Goal: Information Seeking & Learning: Learn about a topic

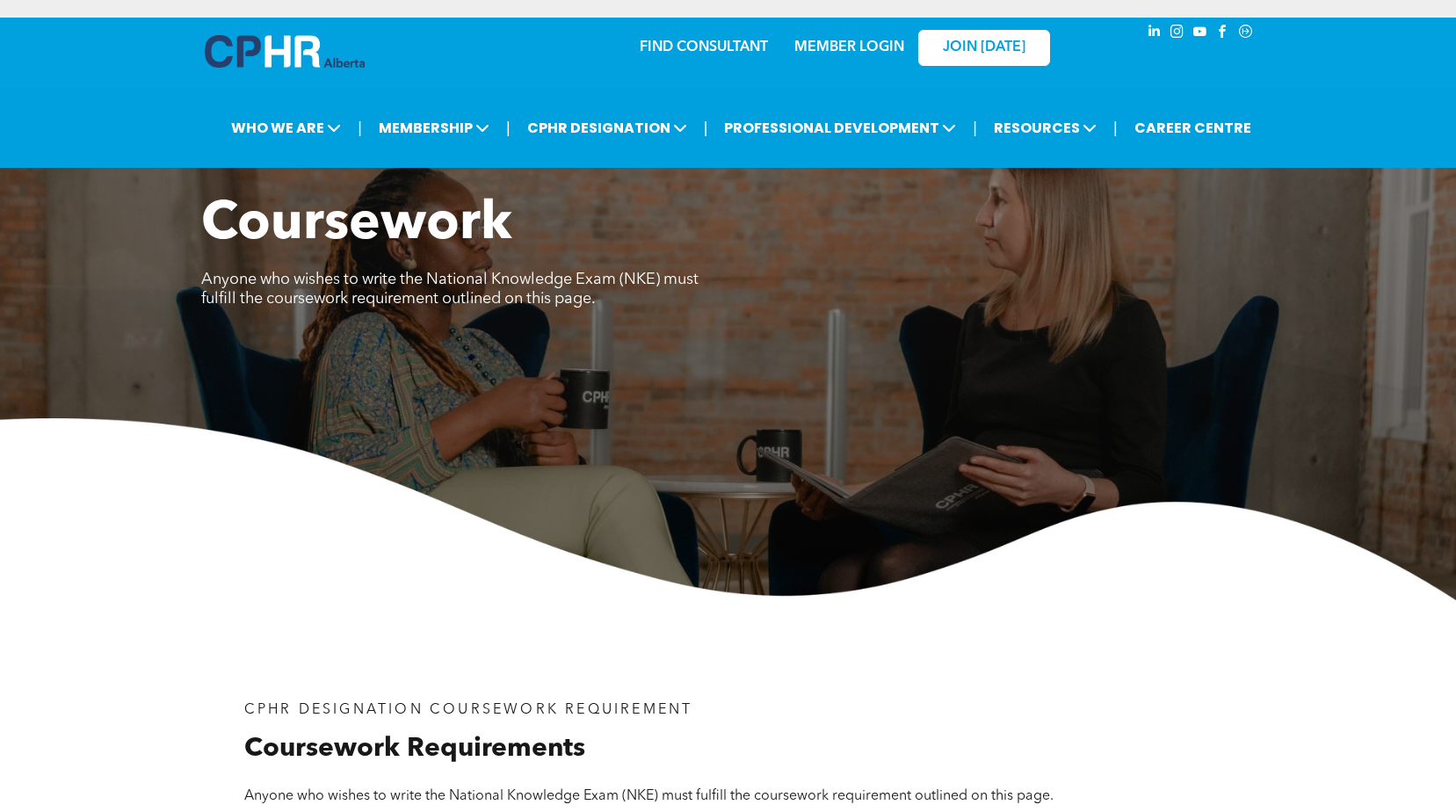
scroll to position [2284, 0]
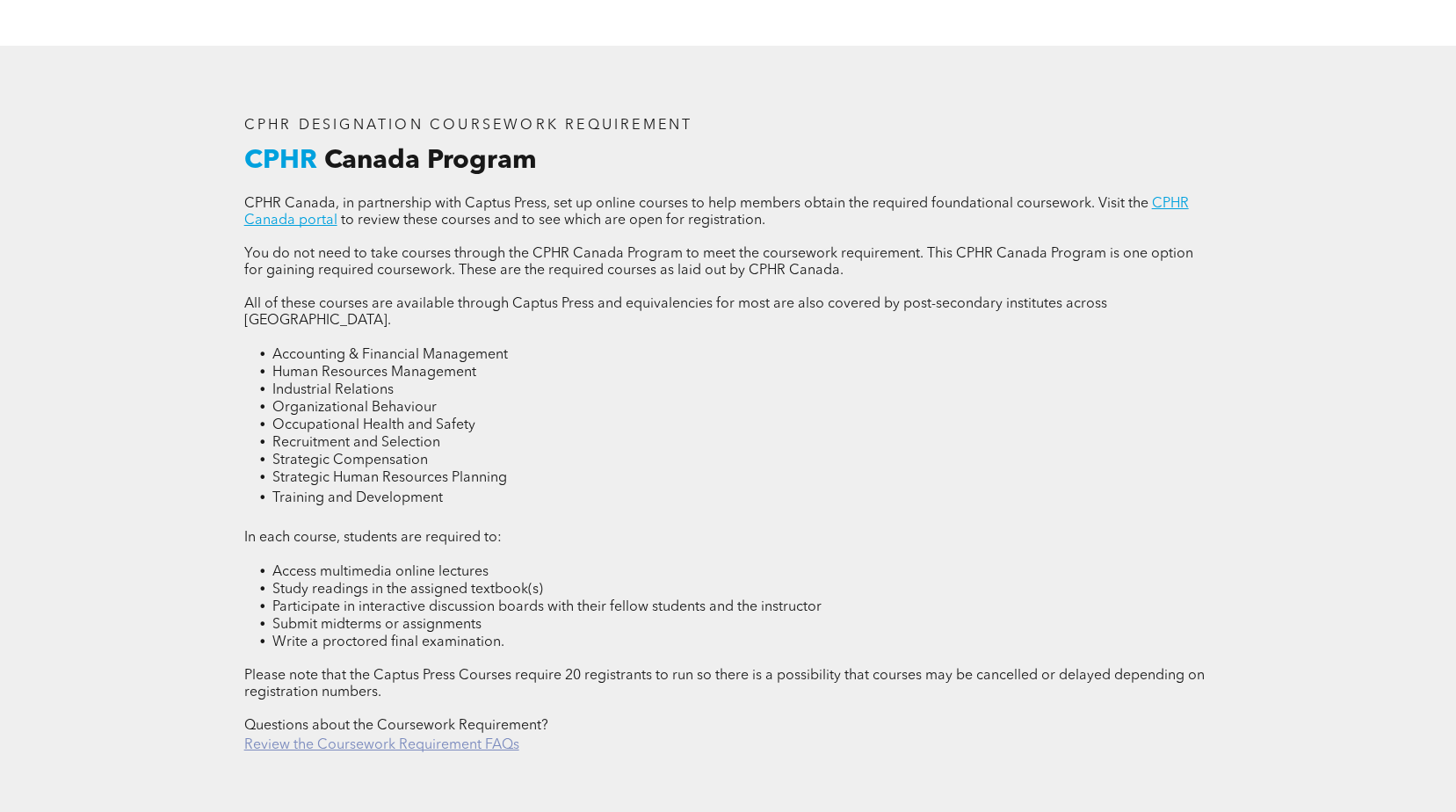
click at [489, 738] on link "Review the Coursework Requirement FAQs" at bounding box center [381, 744] width 275 height 14
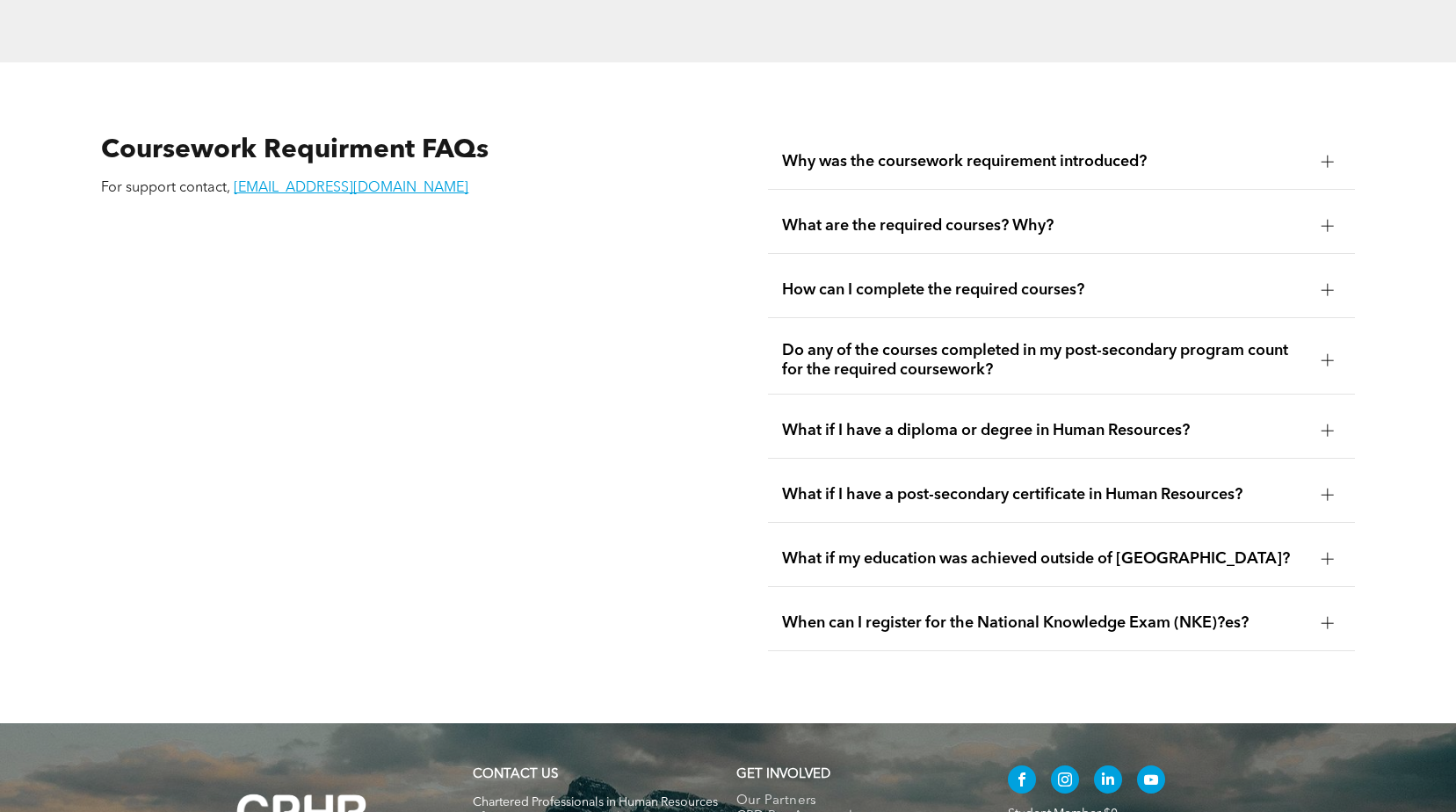
scroll to position [3080, 0]
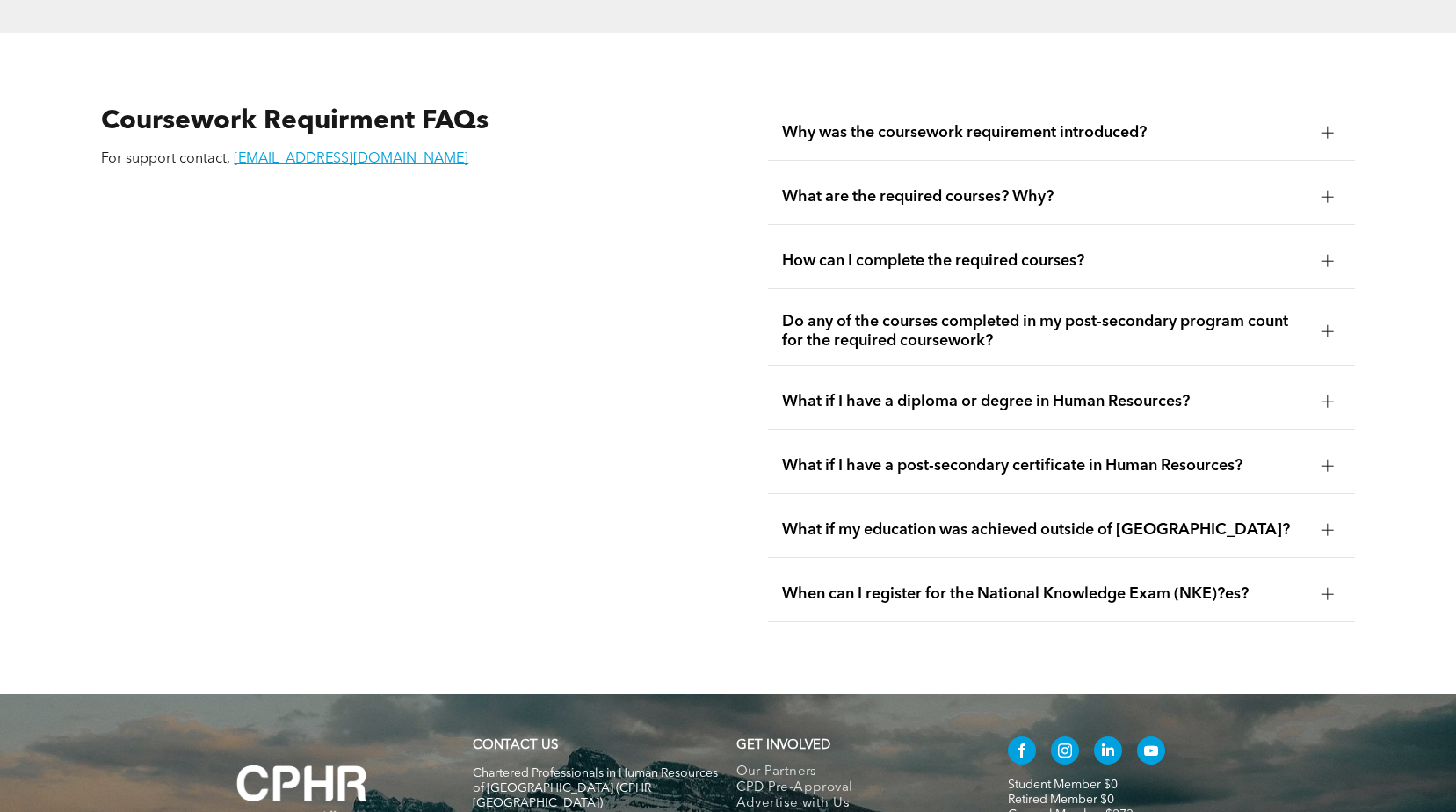
click at [1119, 187] on span "What are the required courses? Why?" at bounding box center [1044, 196] width 525 height 19
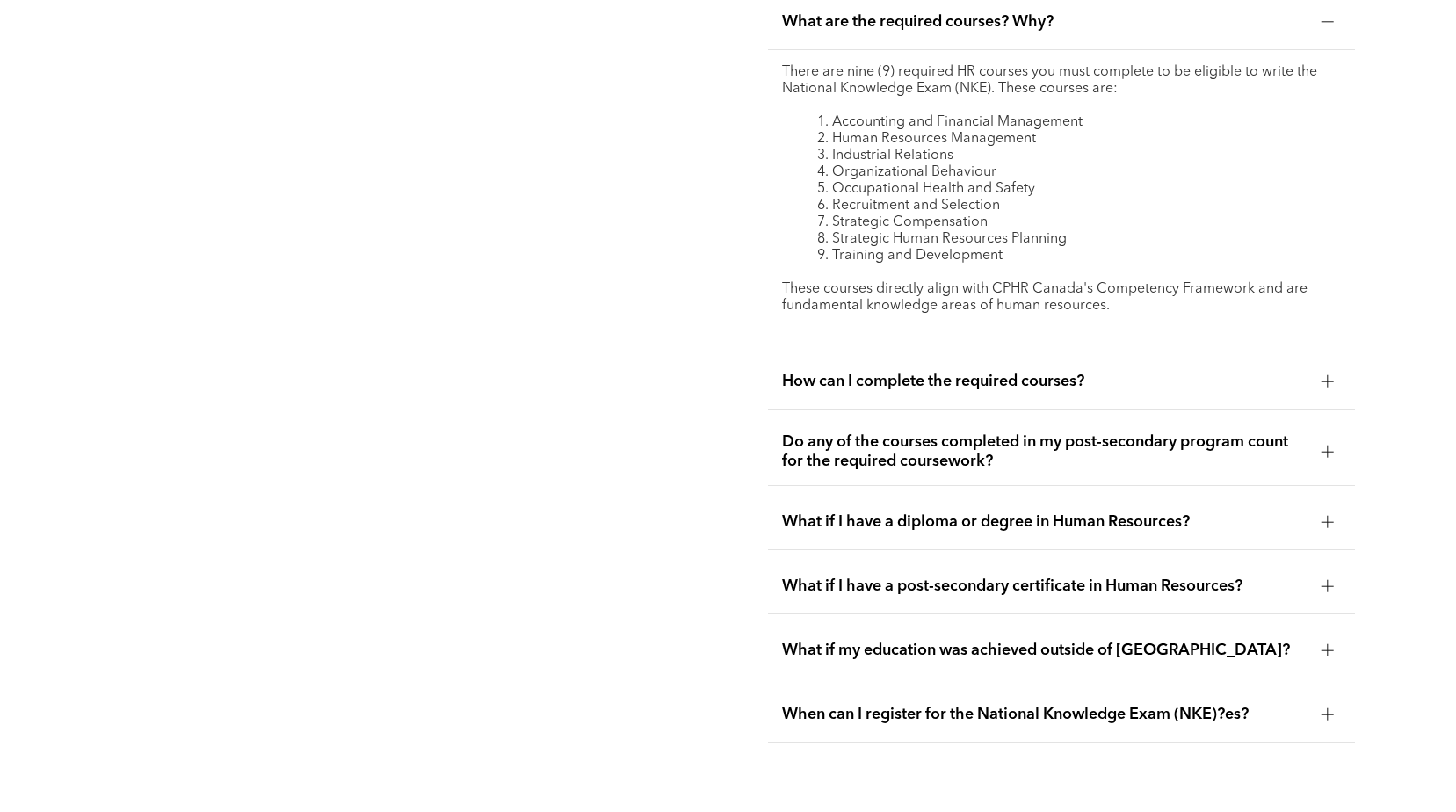
scroll to position [3256, 0]
click at [969, 371] on span "How can I complete the required courses?" at bounding box center [1044, 380] width 525 height 19
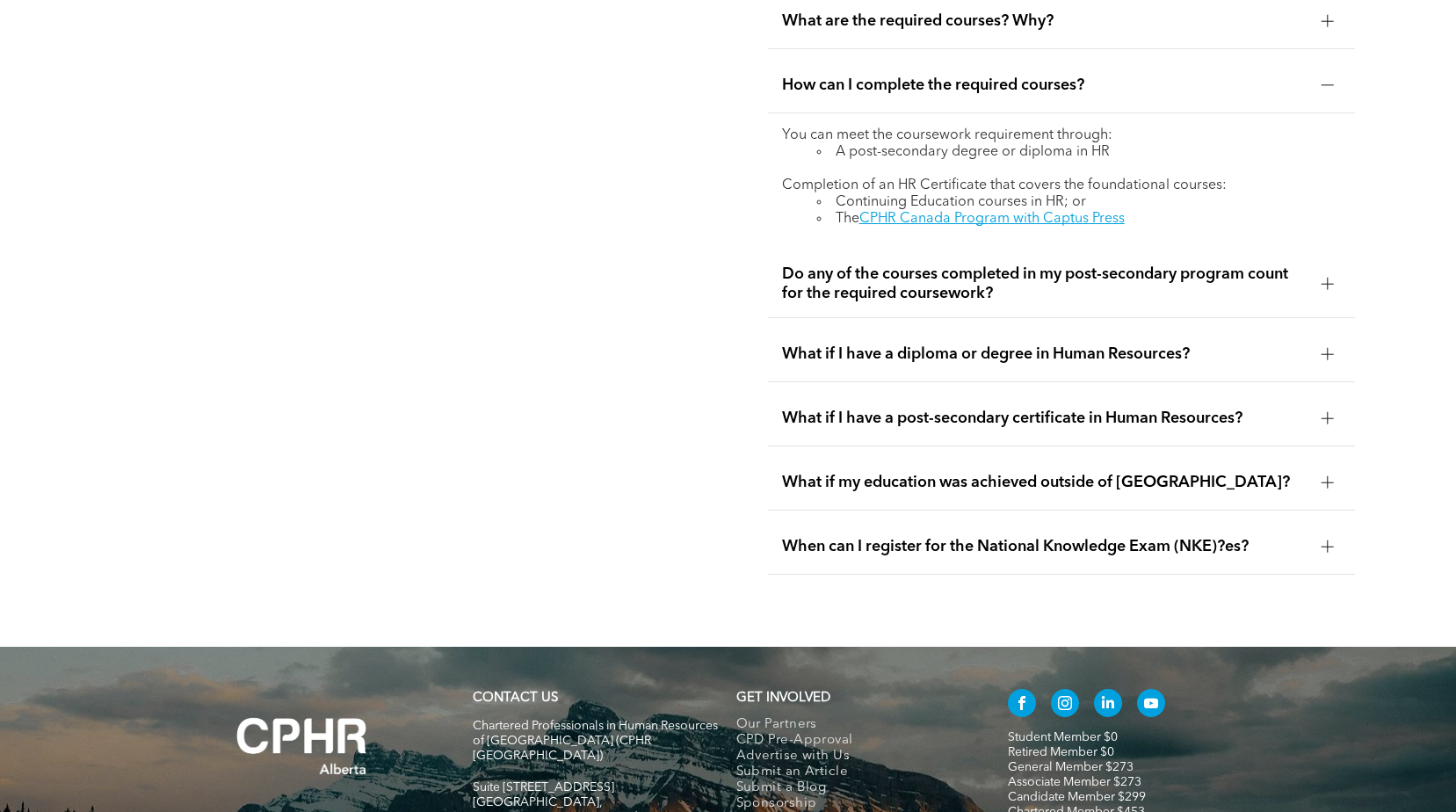
click at [857, 266] on span "Do any of the courses completed in my post-secondary program count for the requ…" at bounding box center [1044, 284] width 525 height 38
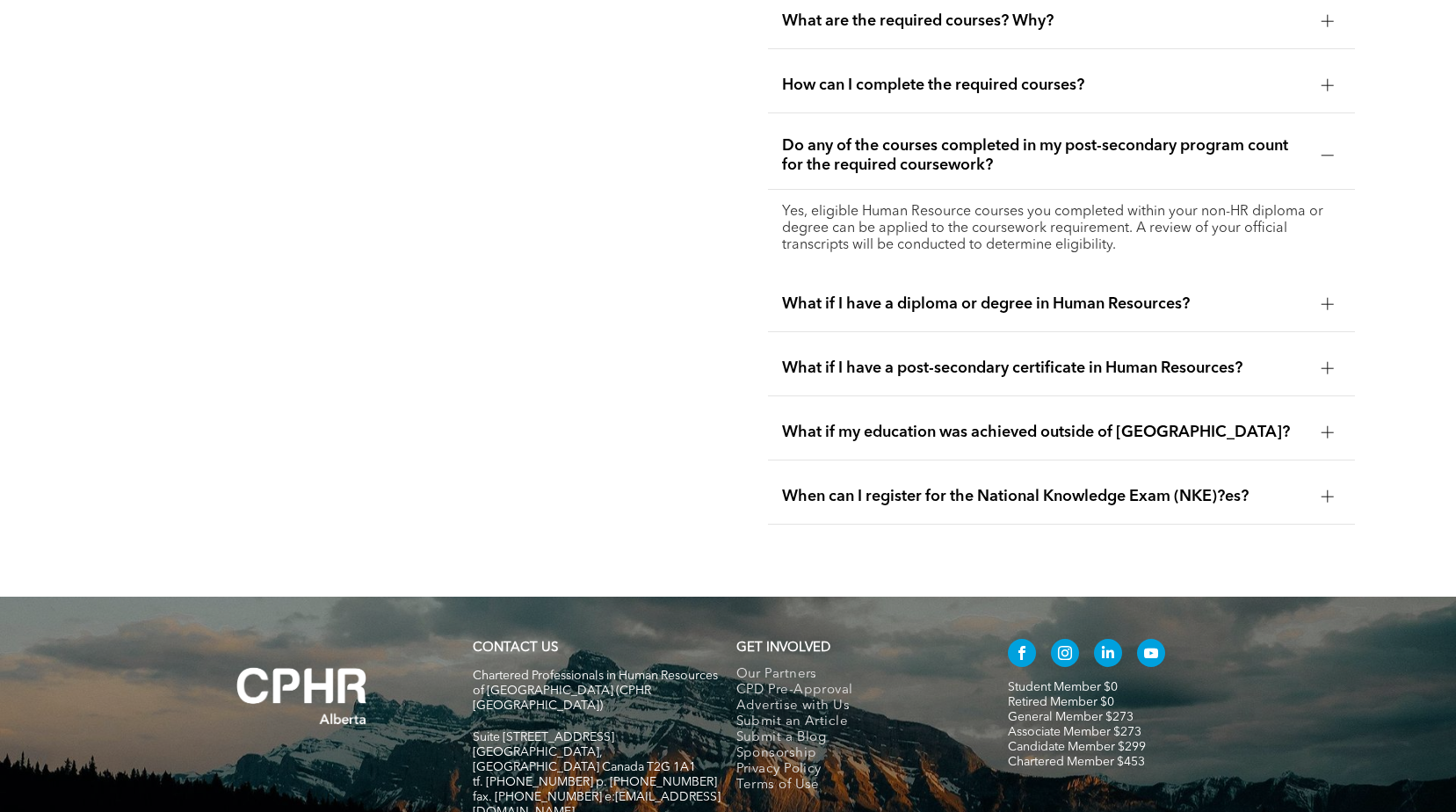
click at [861, 359] on span "What if I have a post-secondary certificate in Human Resources?" at bounding box center [1044, 368] width 525 height 19
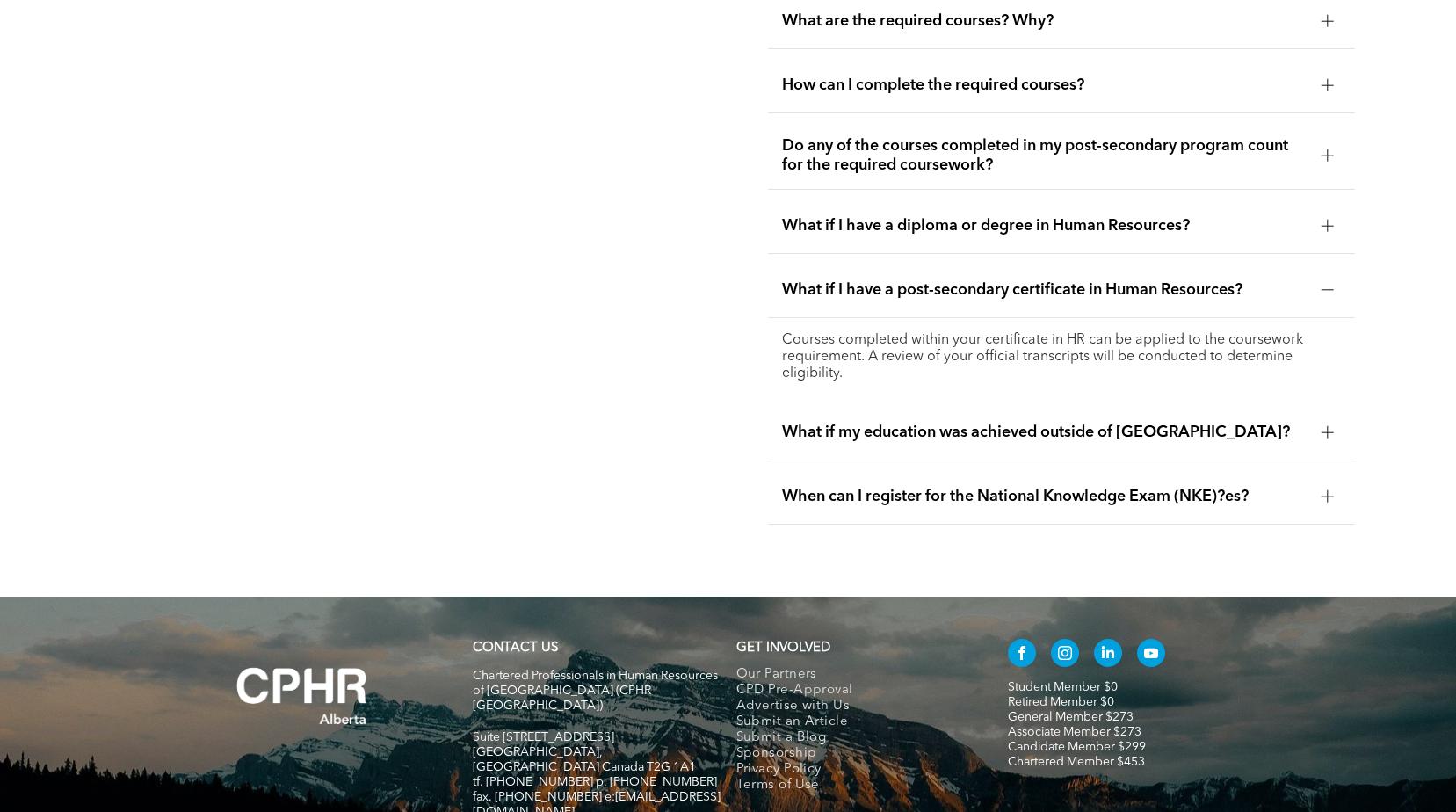
click at [944, 469] on div "When can I register for the National Knowledge Exam (NKE)?es?" at bounding box center [1061, 497] width 587 height 56
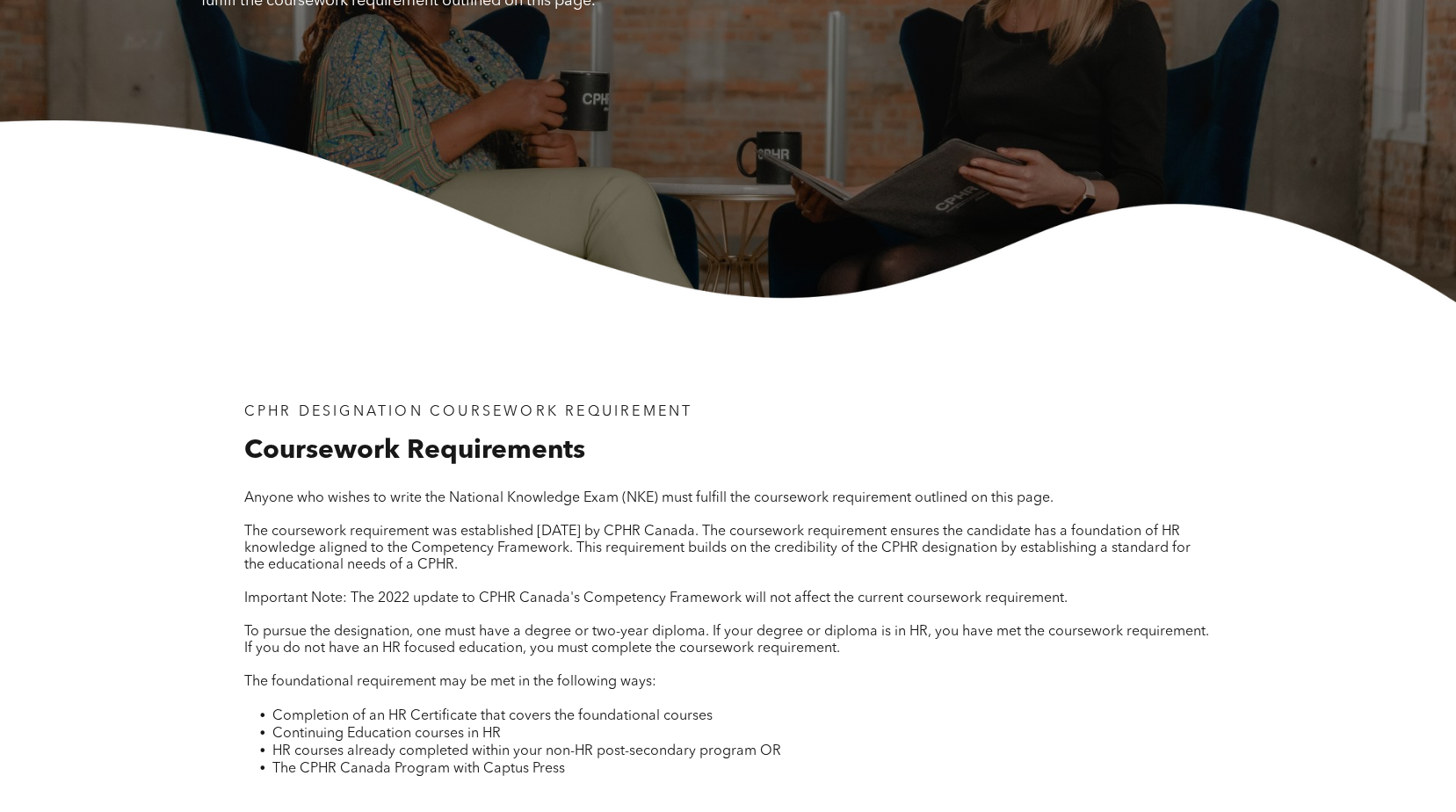
scroll to position [0, 0]
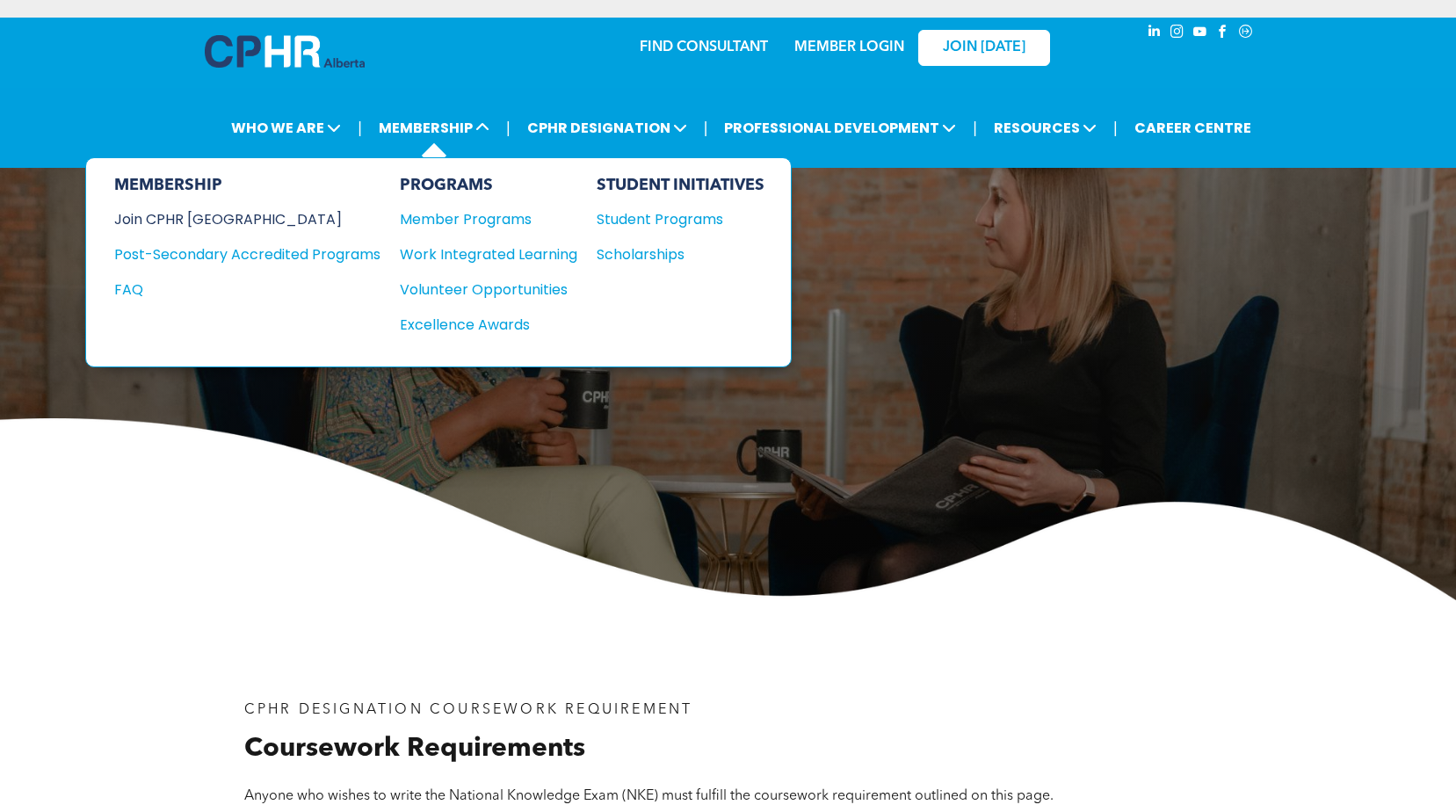
click at [247, 213] on div "Join CPHR [GEOGRAPHIC_DATA]" at bounding box center [234, 219] width 240 height 22
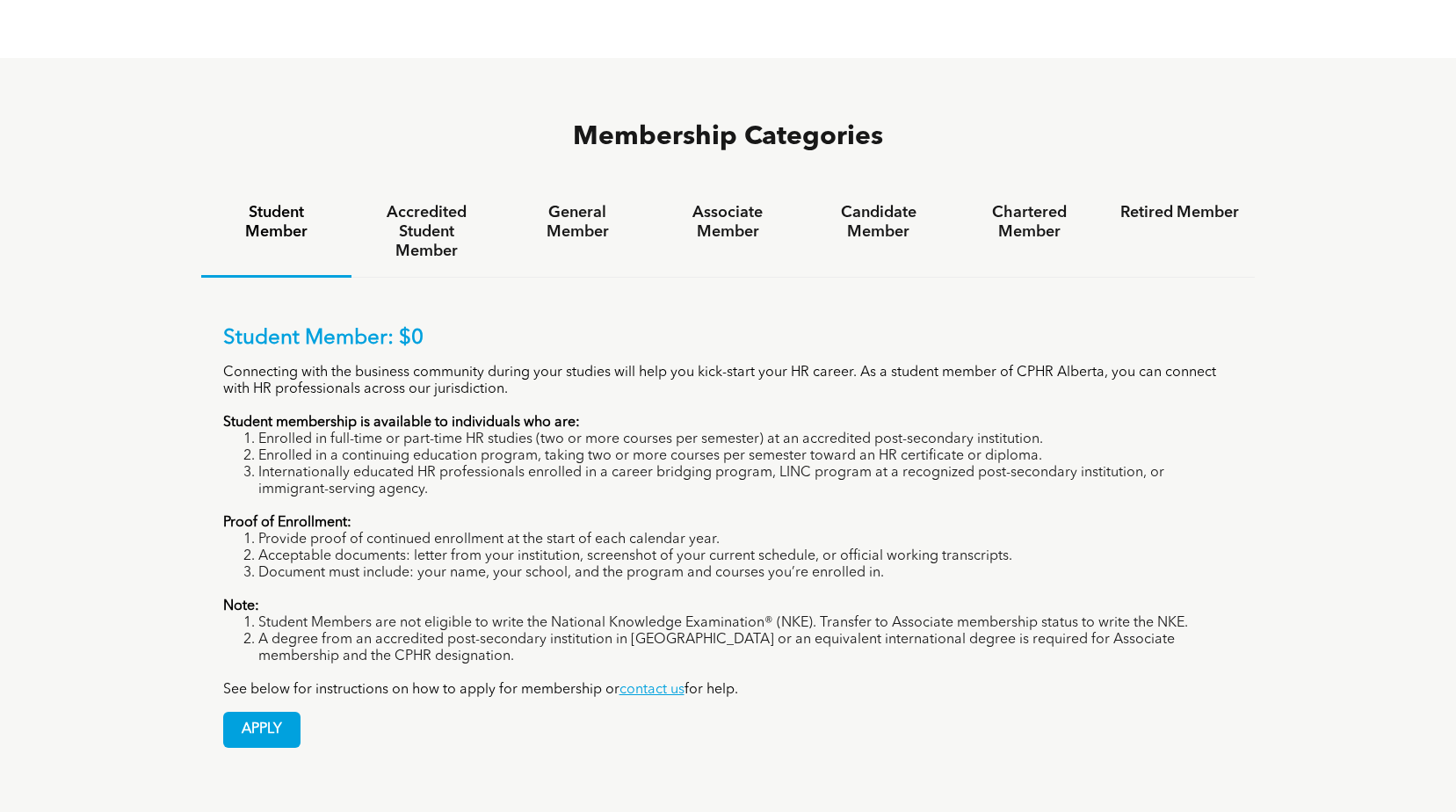
scroll to position [1143, 0]
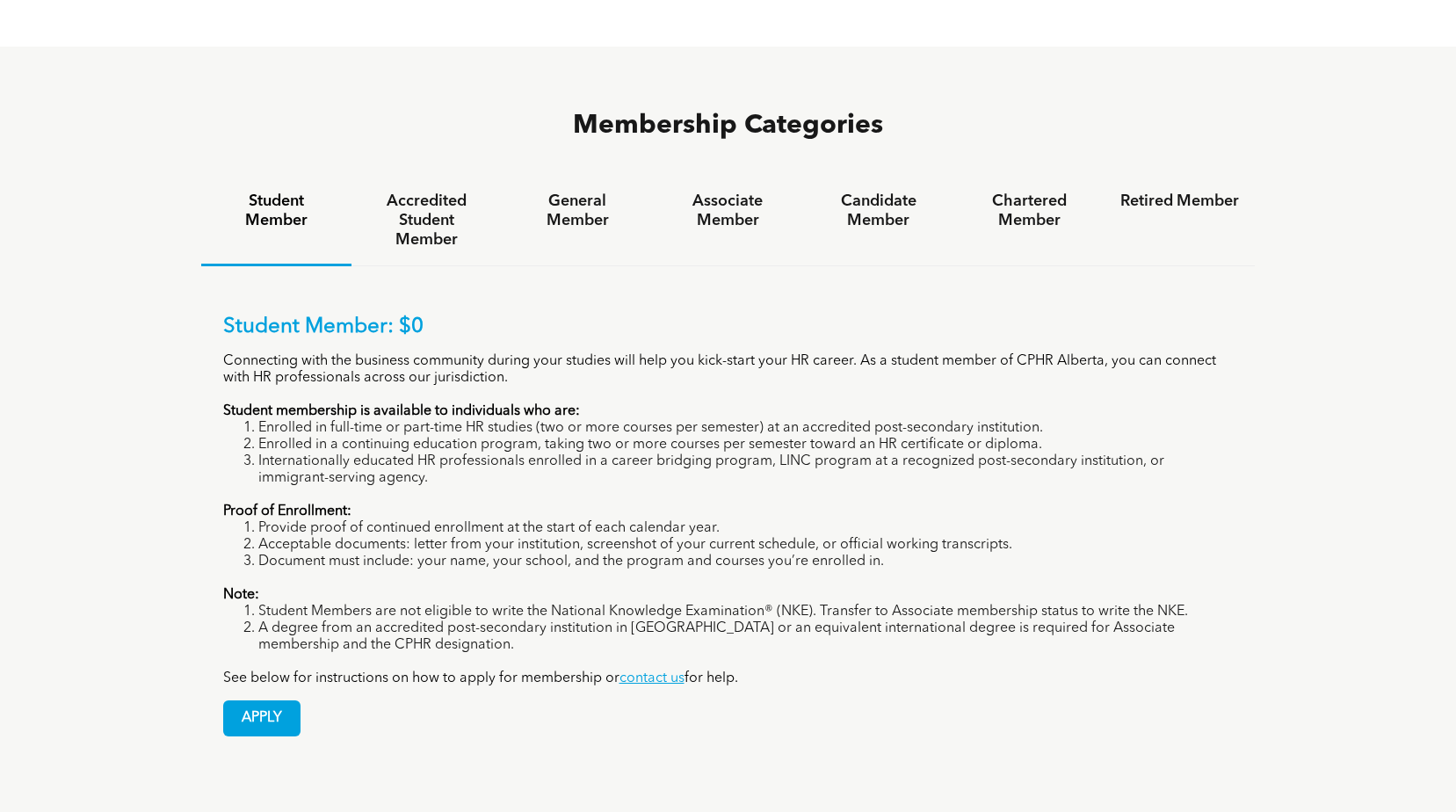
click at [422, 108] on div "Membership Categories Student Member Accredited Student Member General Member A…" at bounding box center [728, 433] width 1055 height 650
click at [422, 192] on h4 "Accredited Student Member" at bounding box center [427, 220] width 119 height 58
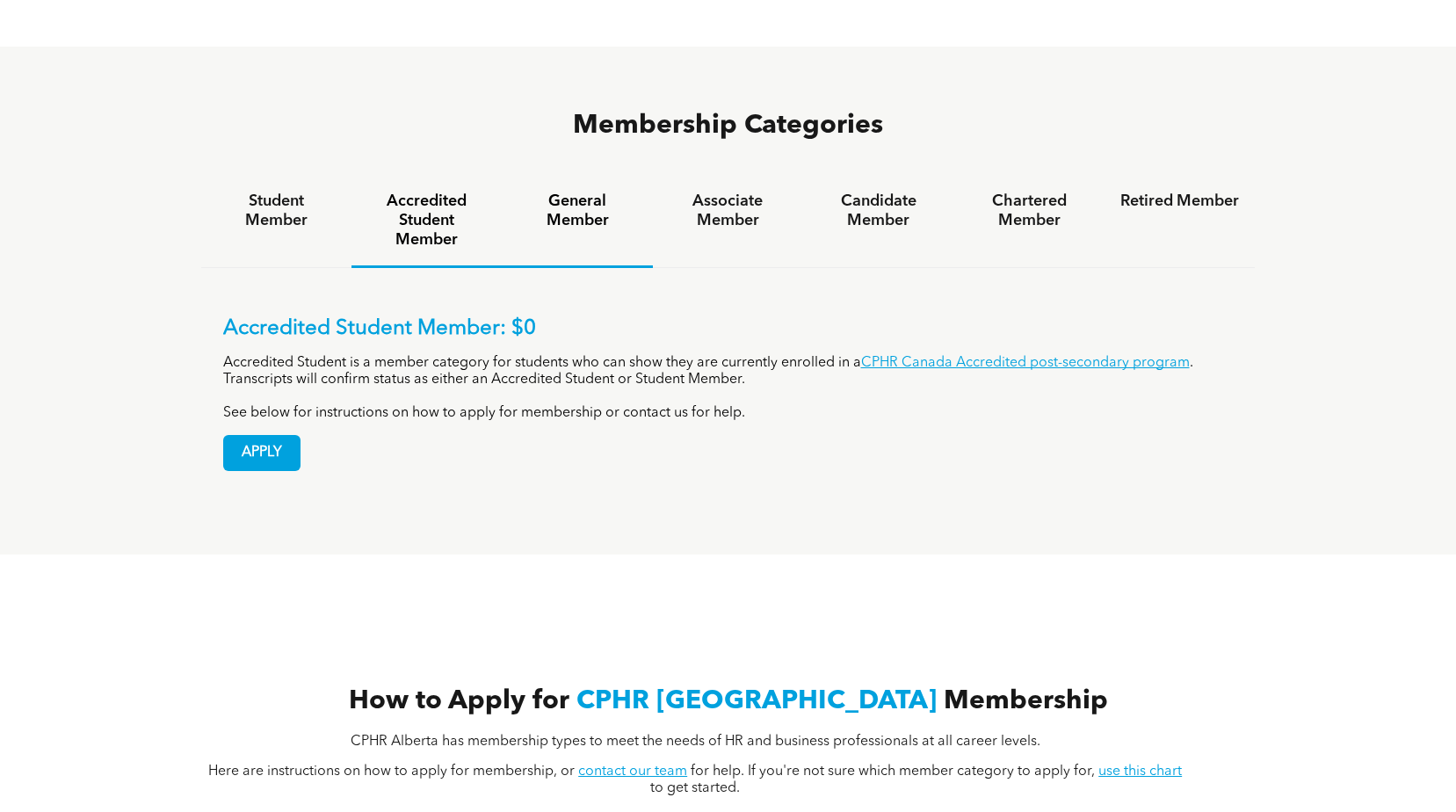
click at [571, 192] on h4 "General Member" at bounding box center [577, 211] width 119 height 38
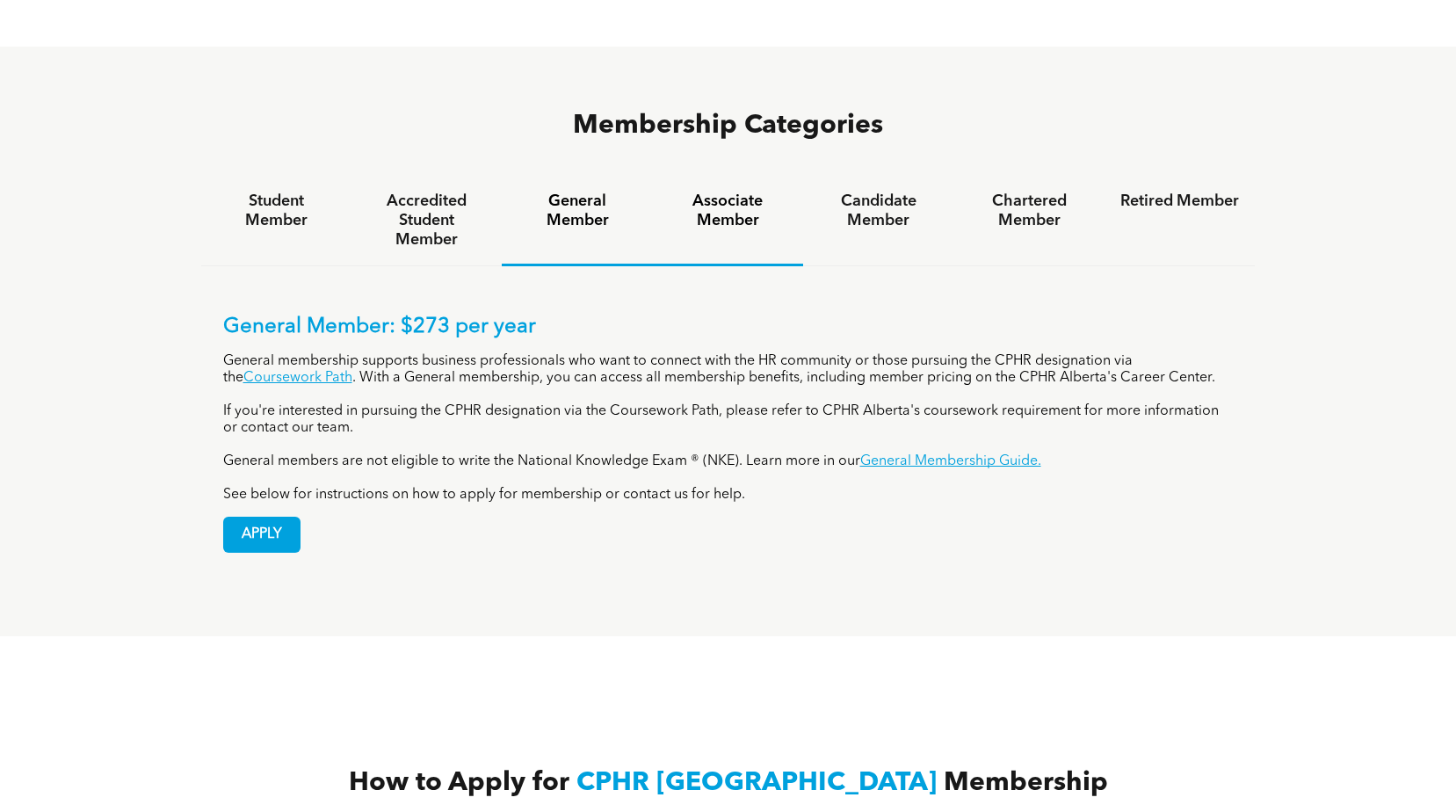
click at [734, 192] on h4 "Associate Member" at bounding box center [728, 211] width 119 height 38
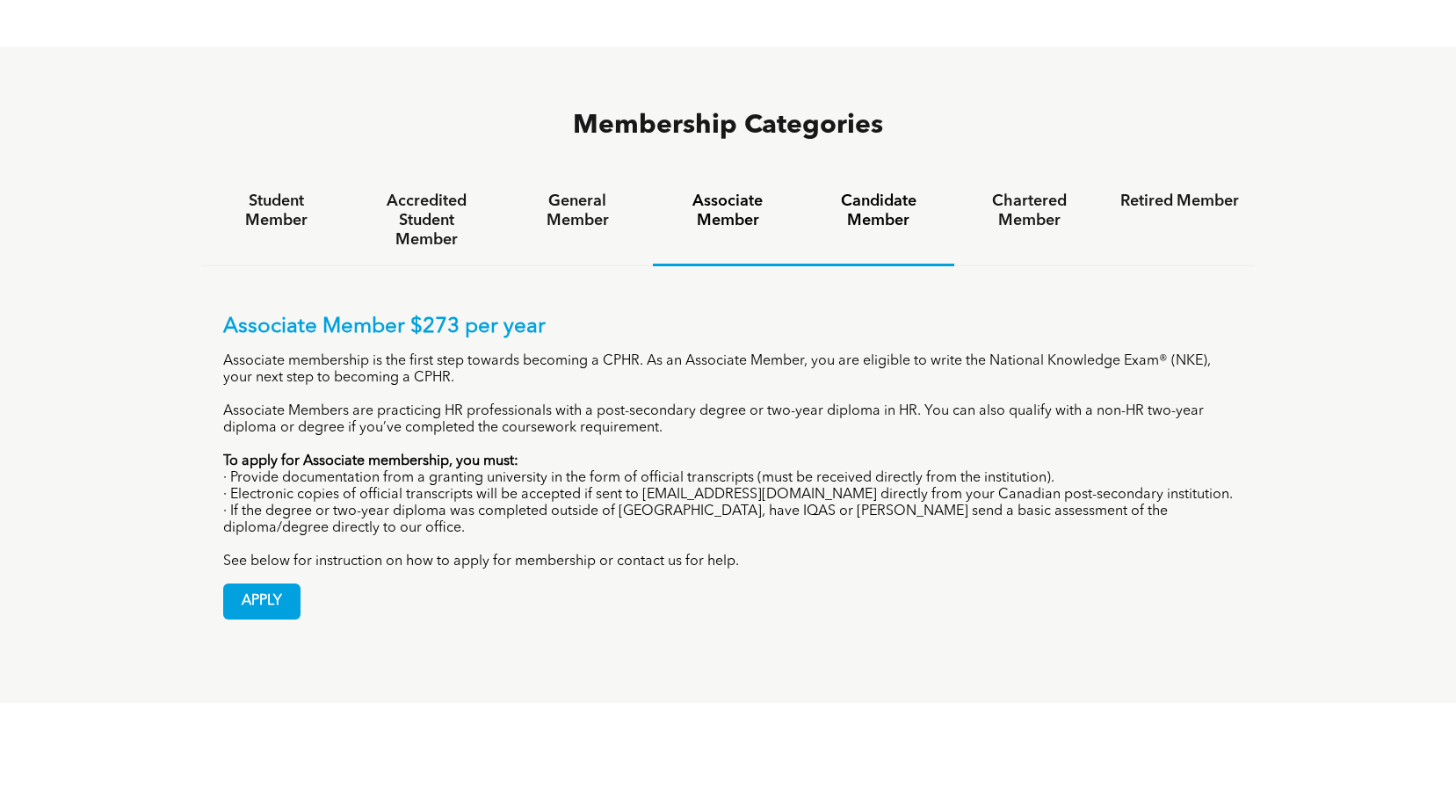
click at [900, 192] on h4 "Candidate Member" at bounding box center [879, 211] width 119 height 38
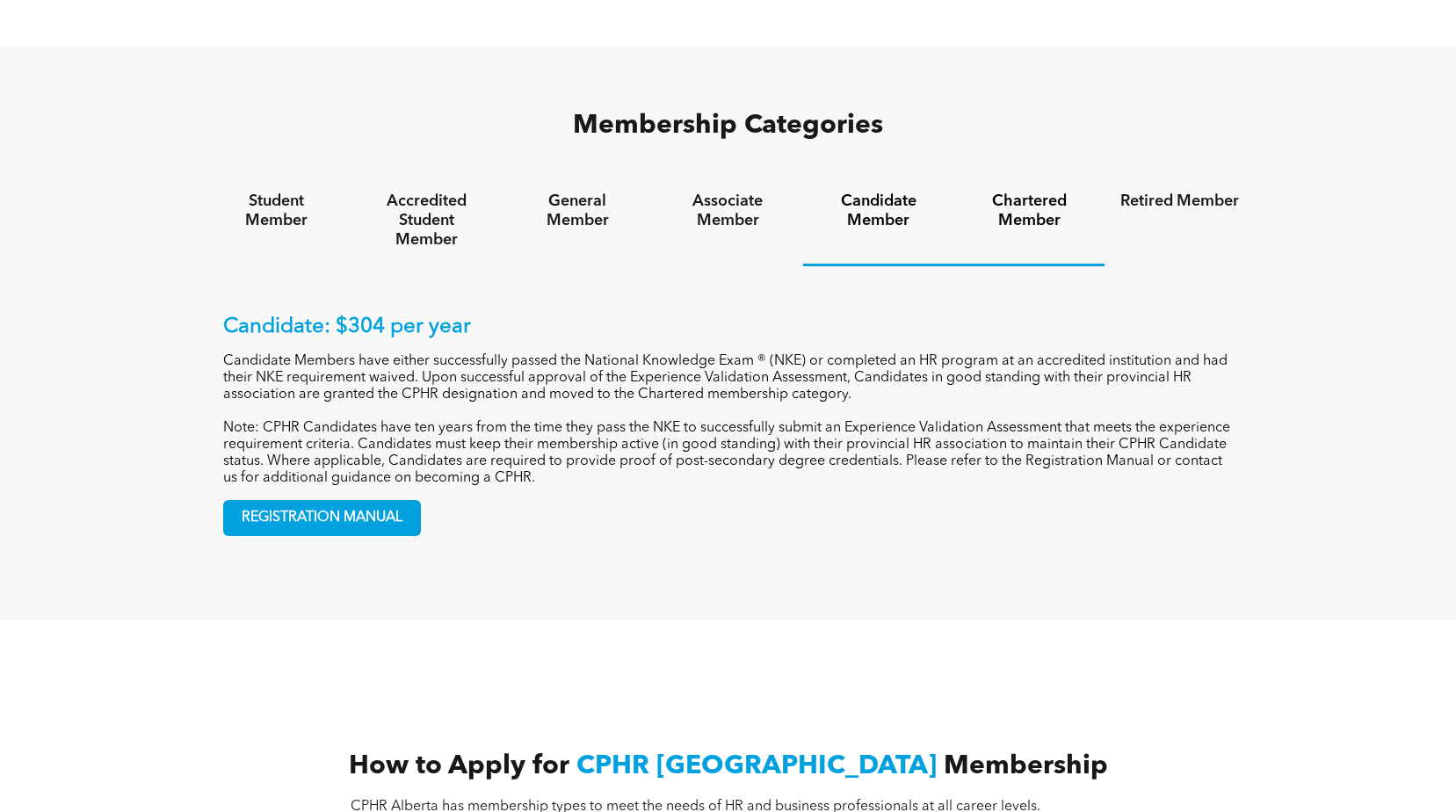
click at [977, 192] on h4 "Chartered Member" at bounding box center [1029, 211] width 119 height 38
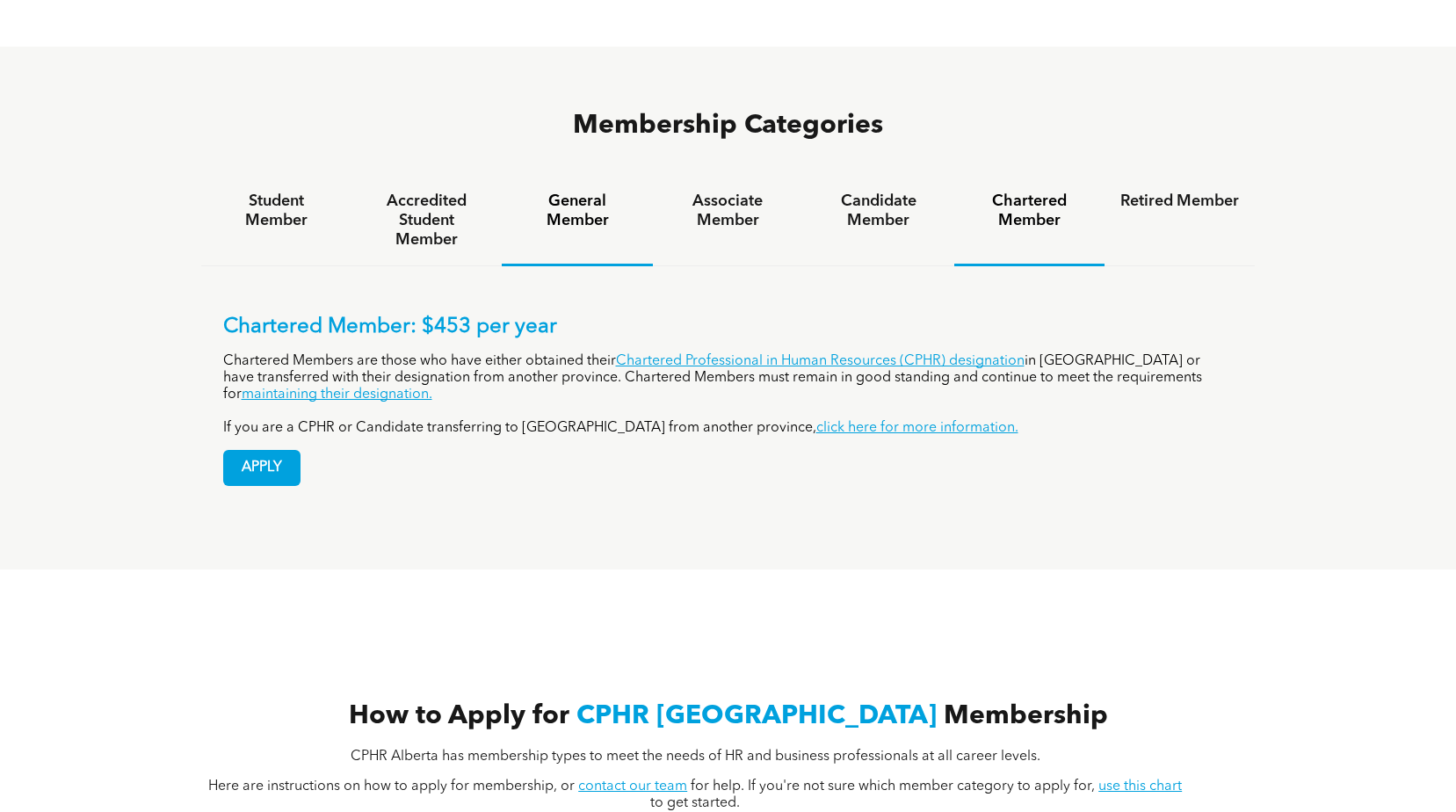
click at [628, 192] on h4 "General Member" at bounding box center [577, 211] width 119 height 38
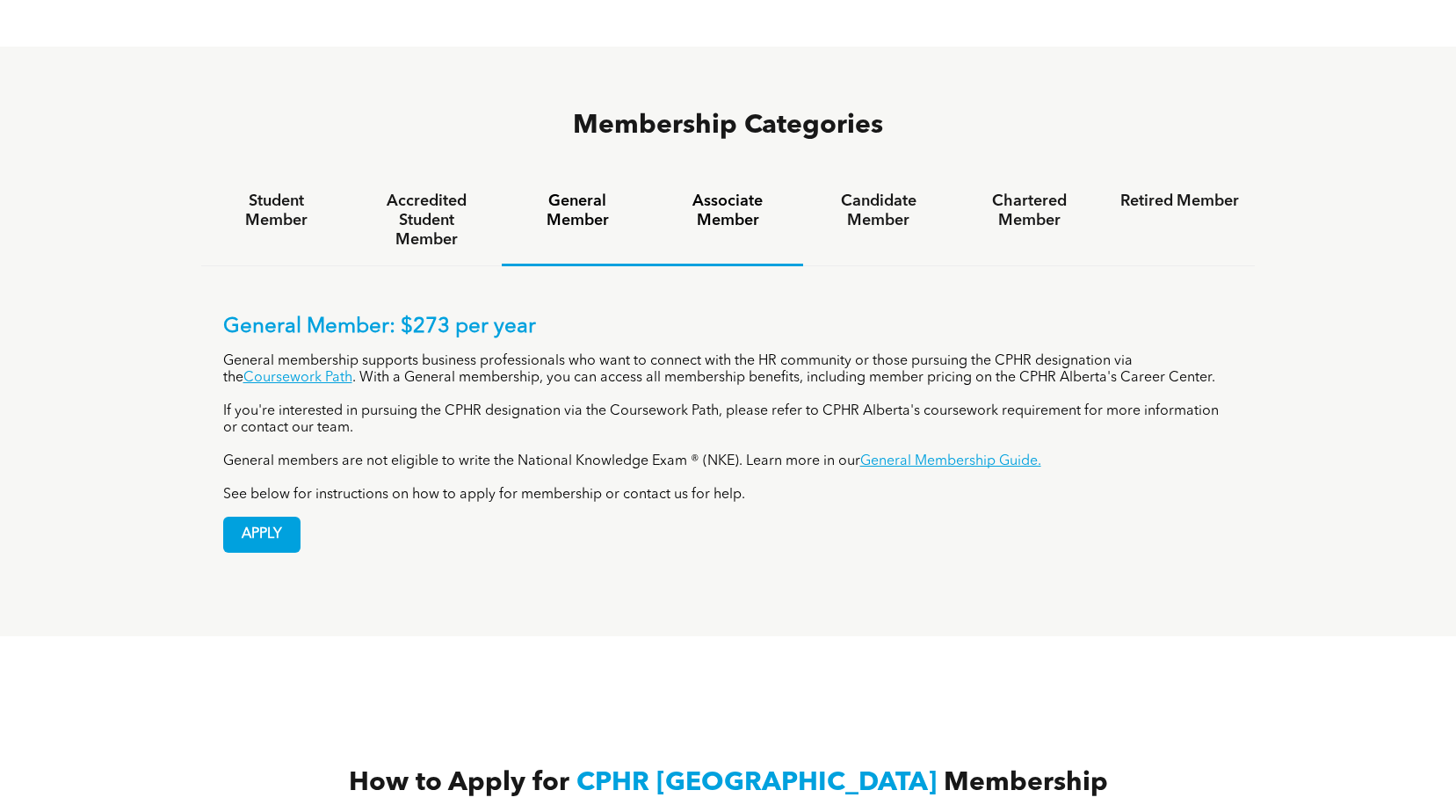
click at [739, 192] on h4 "Associate Member" at bounding box center [728, 211] width 119 height 38
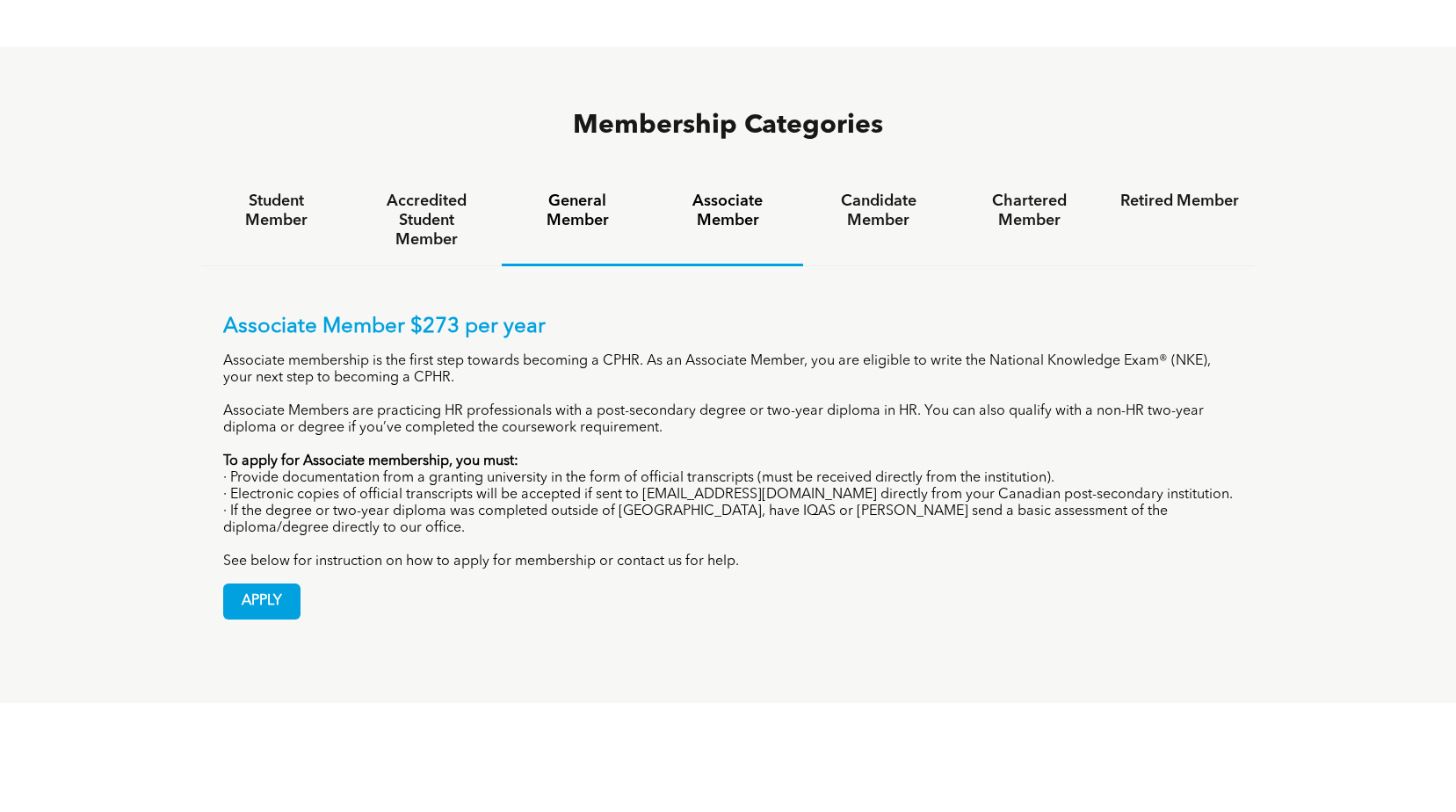
click at [624, 192] on h4 "General Member" at bounding box center [577, 211] width 119 height 38
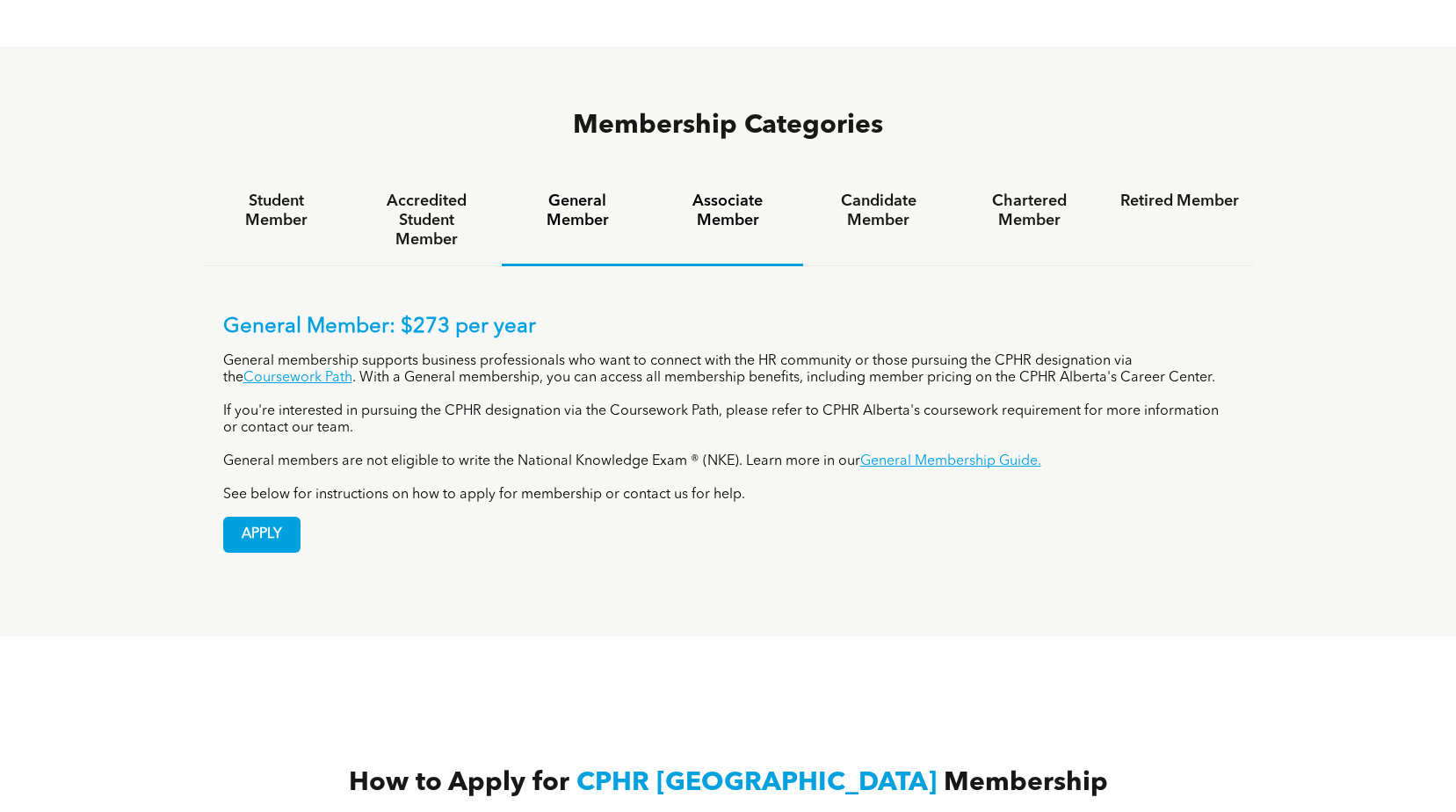
click at [684, 192] on h4 "Associate Member" at bounding box center [728, 211] width 119 height 38
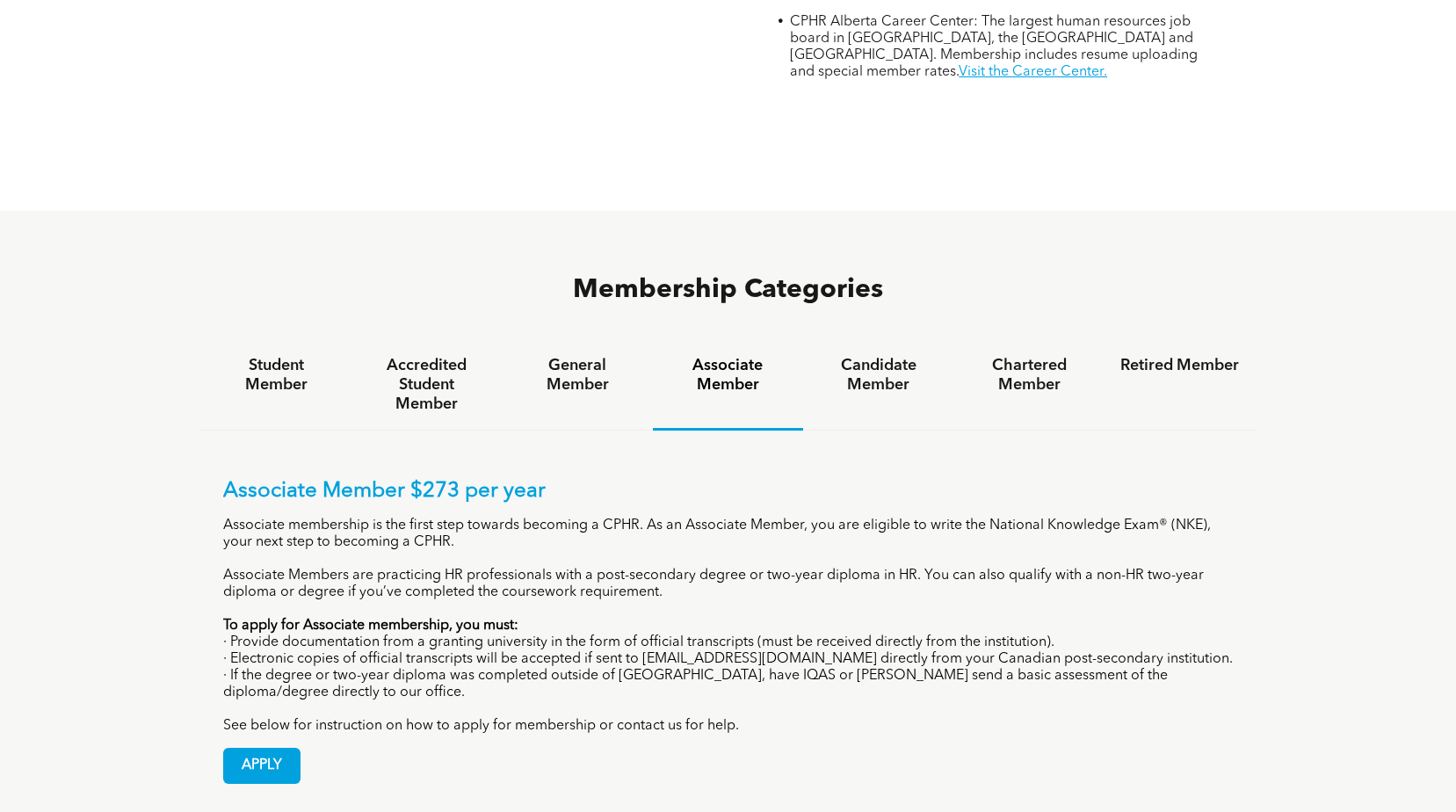
scroll to position [966, 0]
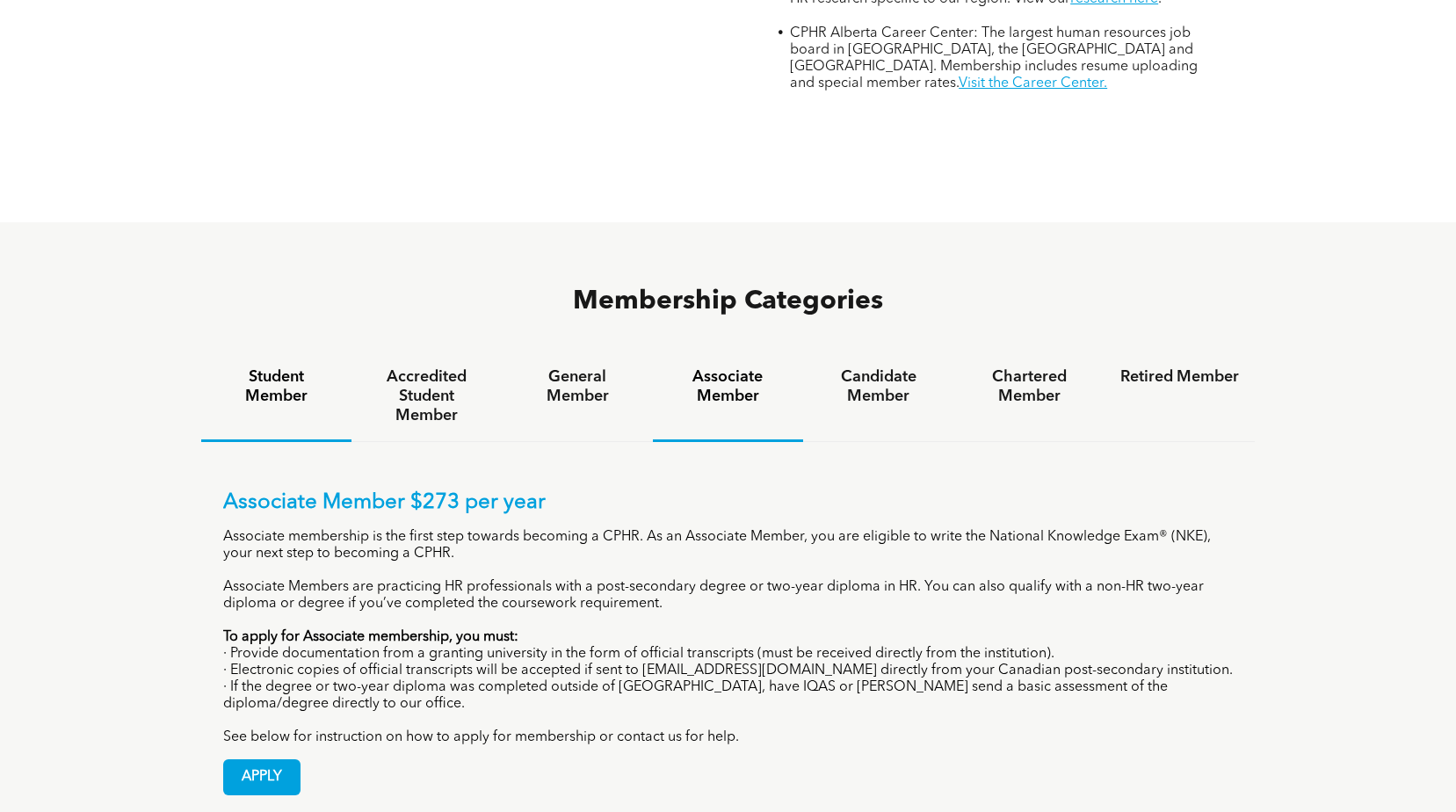
click at [297, 367] on h4 "Student Member" at bounding box center [277, 386] width 119 height 38
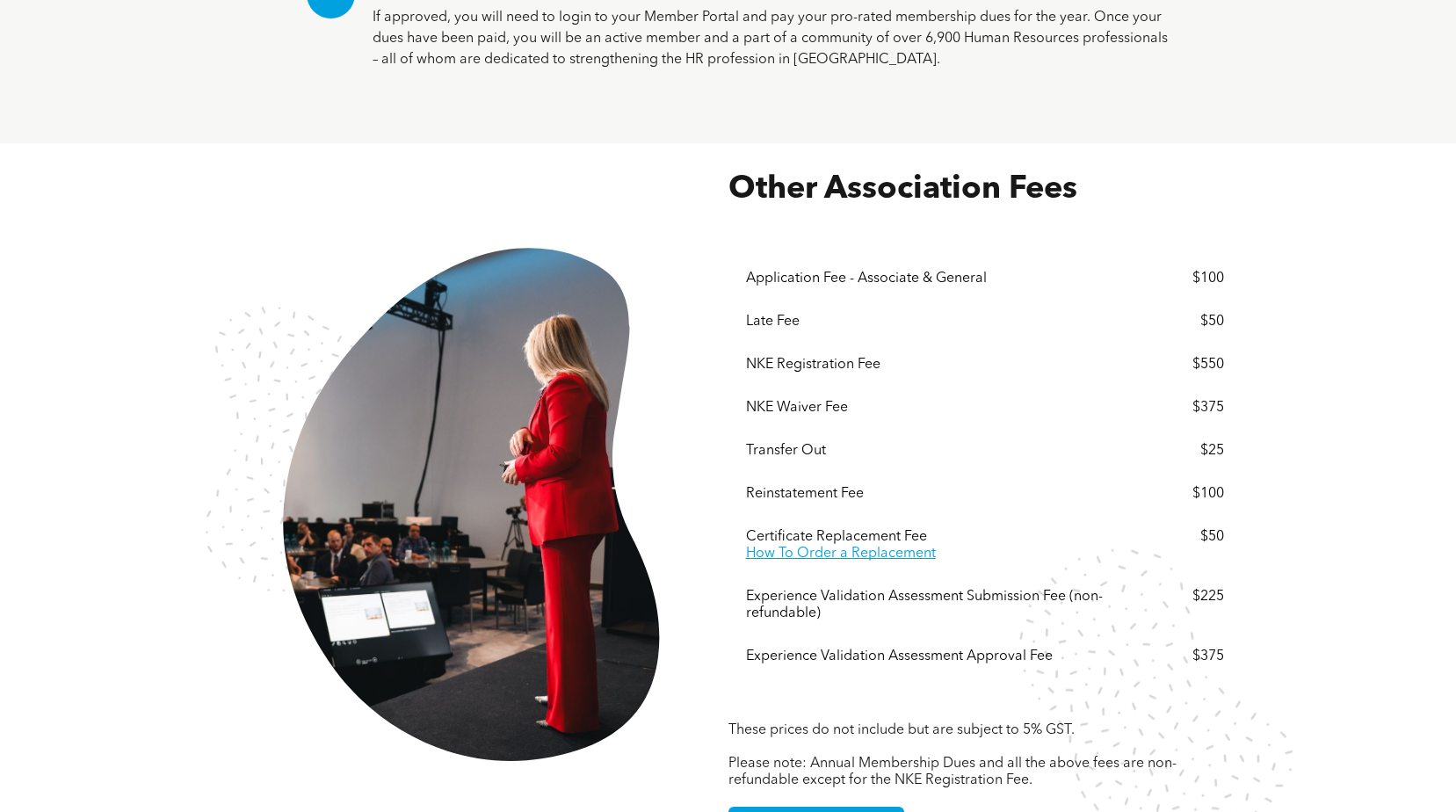
scroll to position [3075, 0]
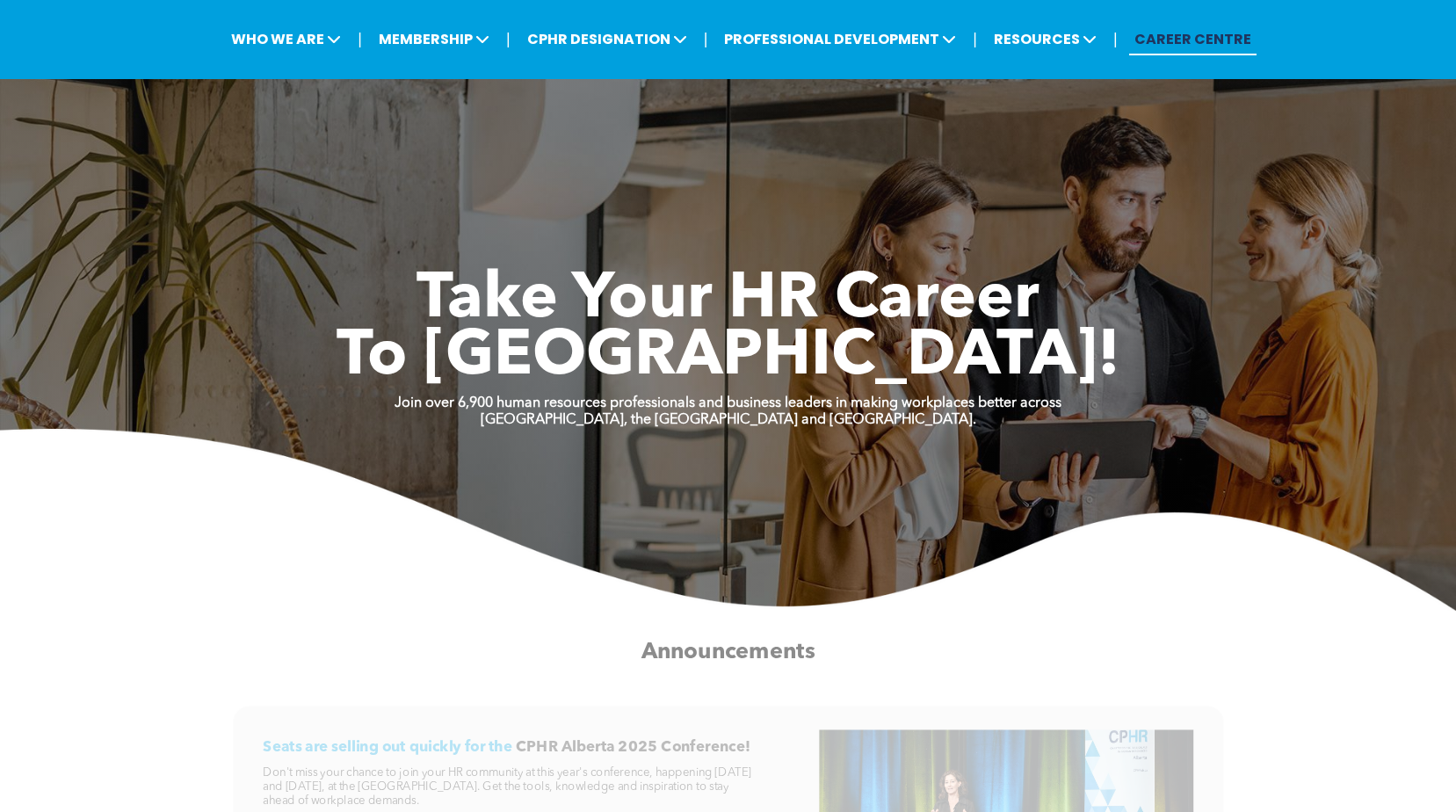
scroll to position [88, 0]
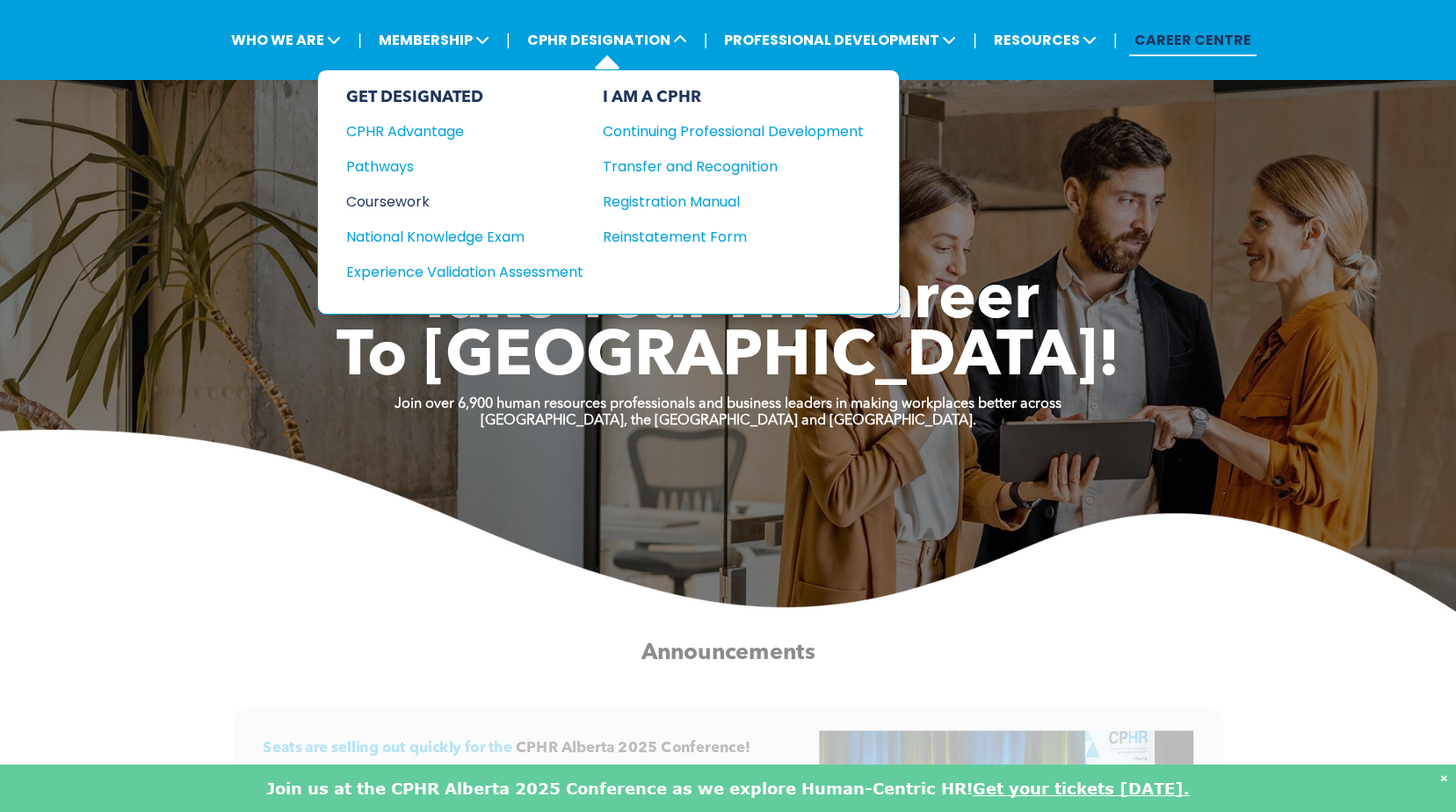
click at [410, 193] on div "Coursework" at bounding box center [453, 202] width 214 height 22
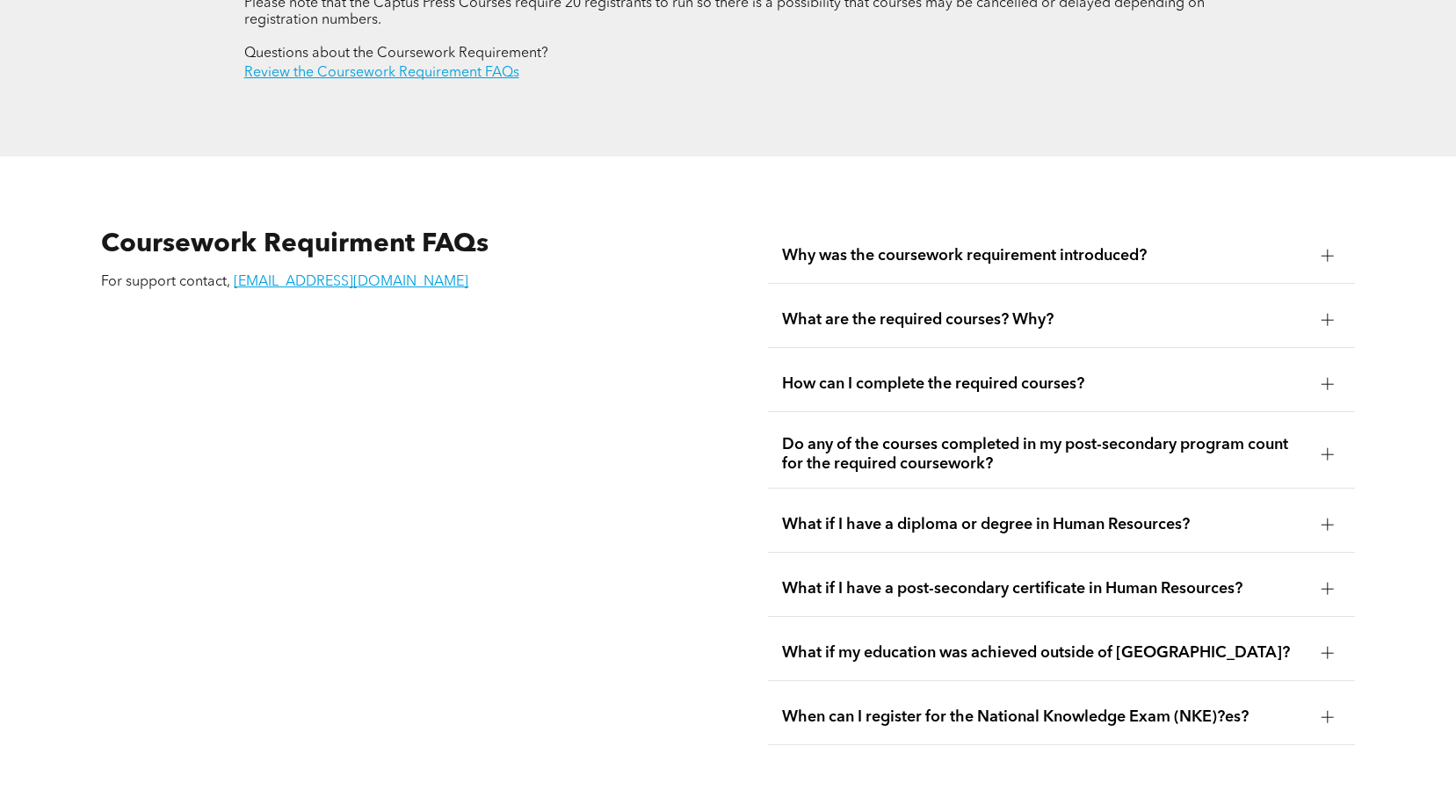
scroll to position [2988, 0]
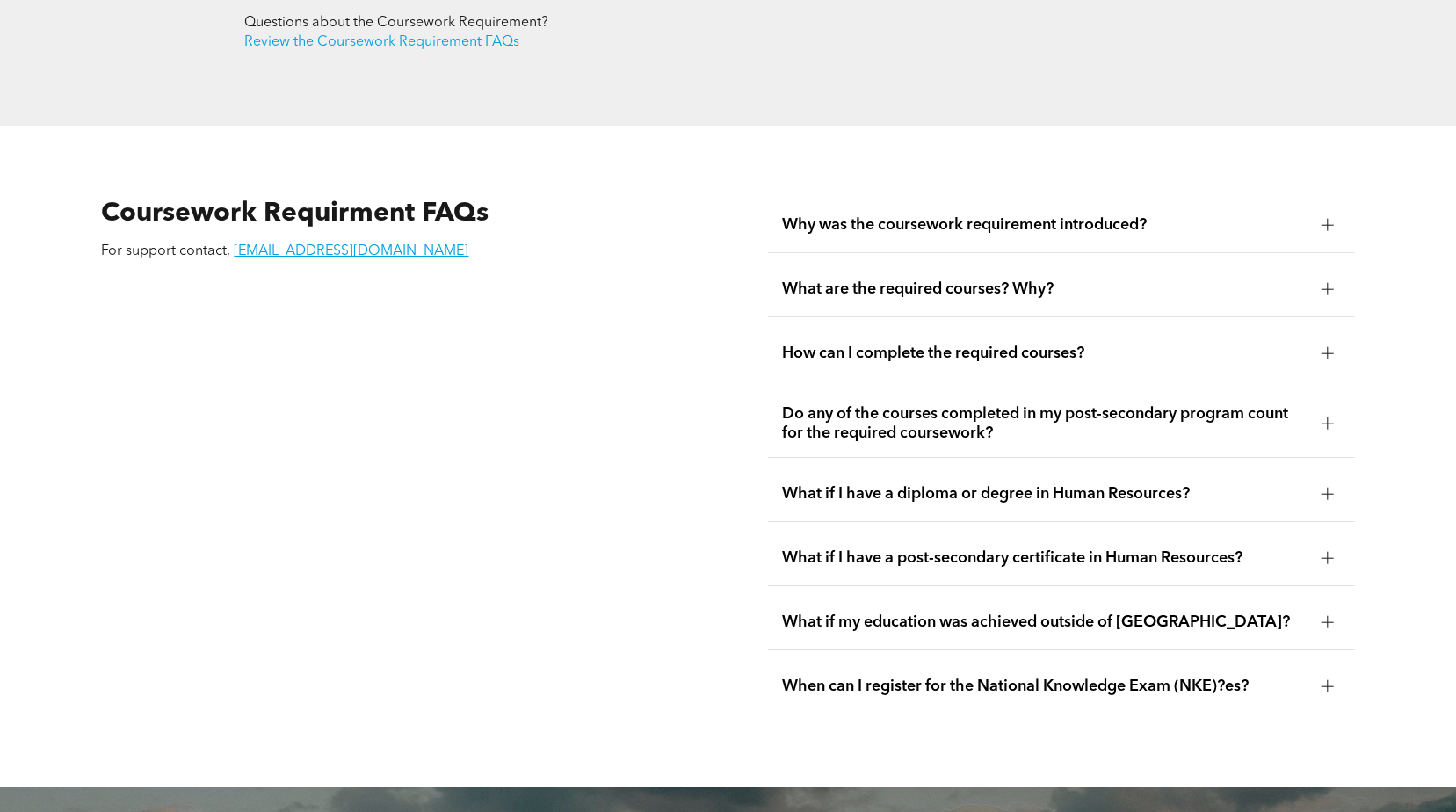
click at [976, 216] on span "Why was the coursework requirement introduced?" at bounding box center [1044, 225] width 525 height 19
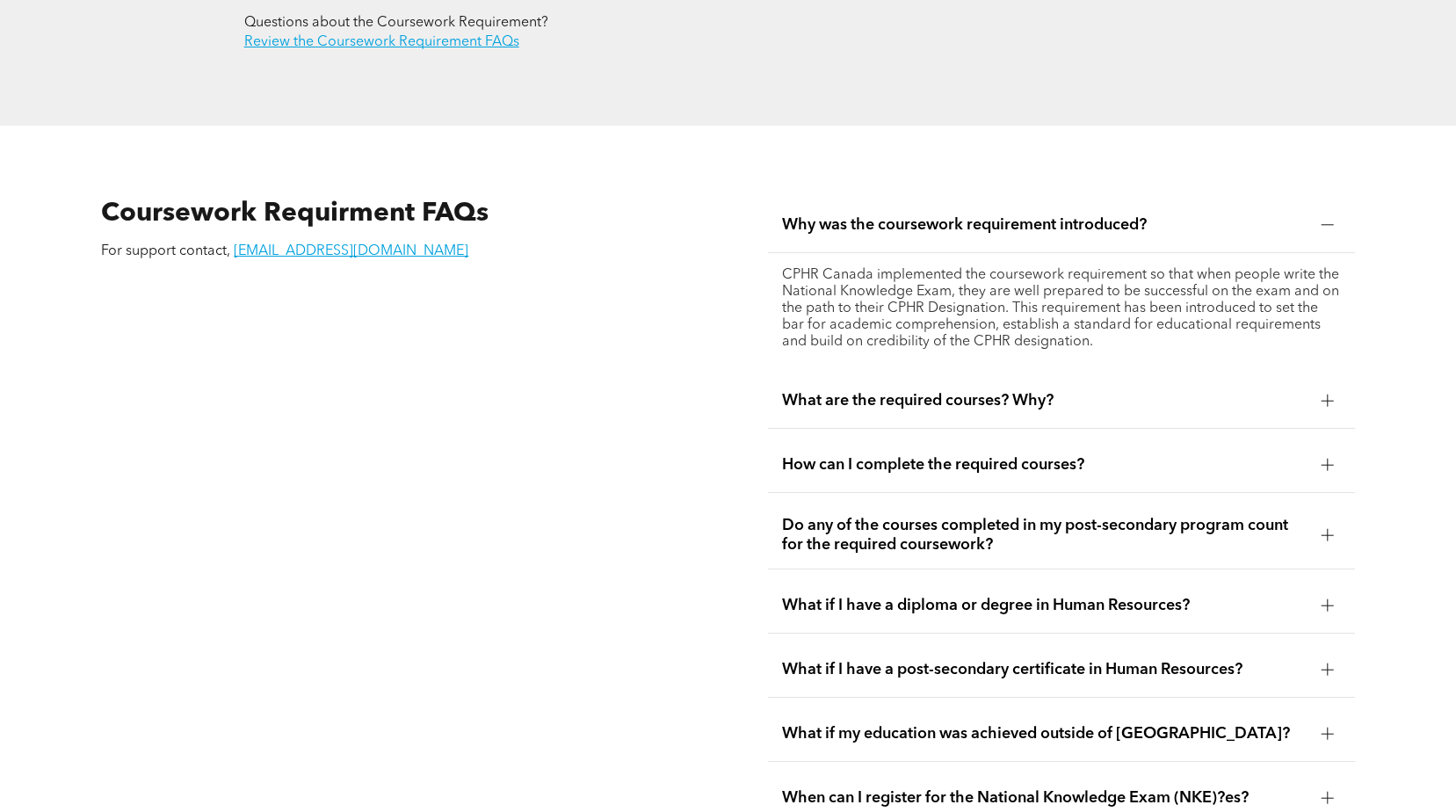
click at [1267, 780] on div "When can I register for the National Knowledge Exam (NKE)?es?" at bounding box center [1061, 798] width 587 height 56
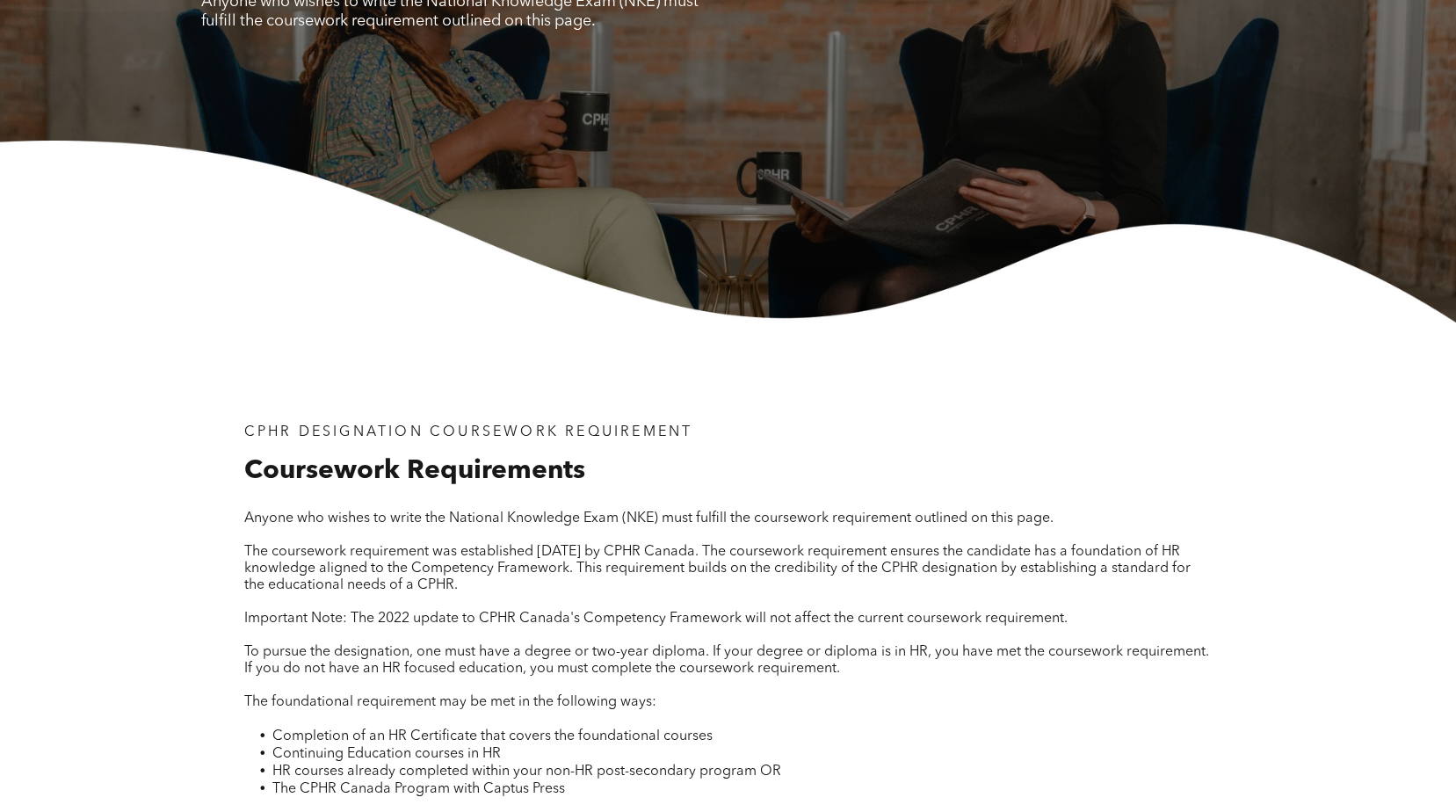
scroll to position [0, 0]
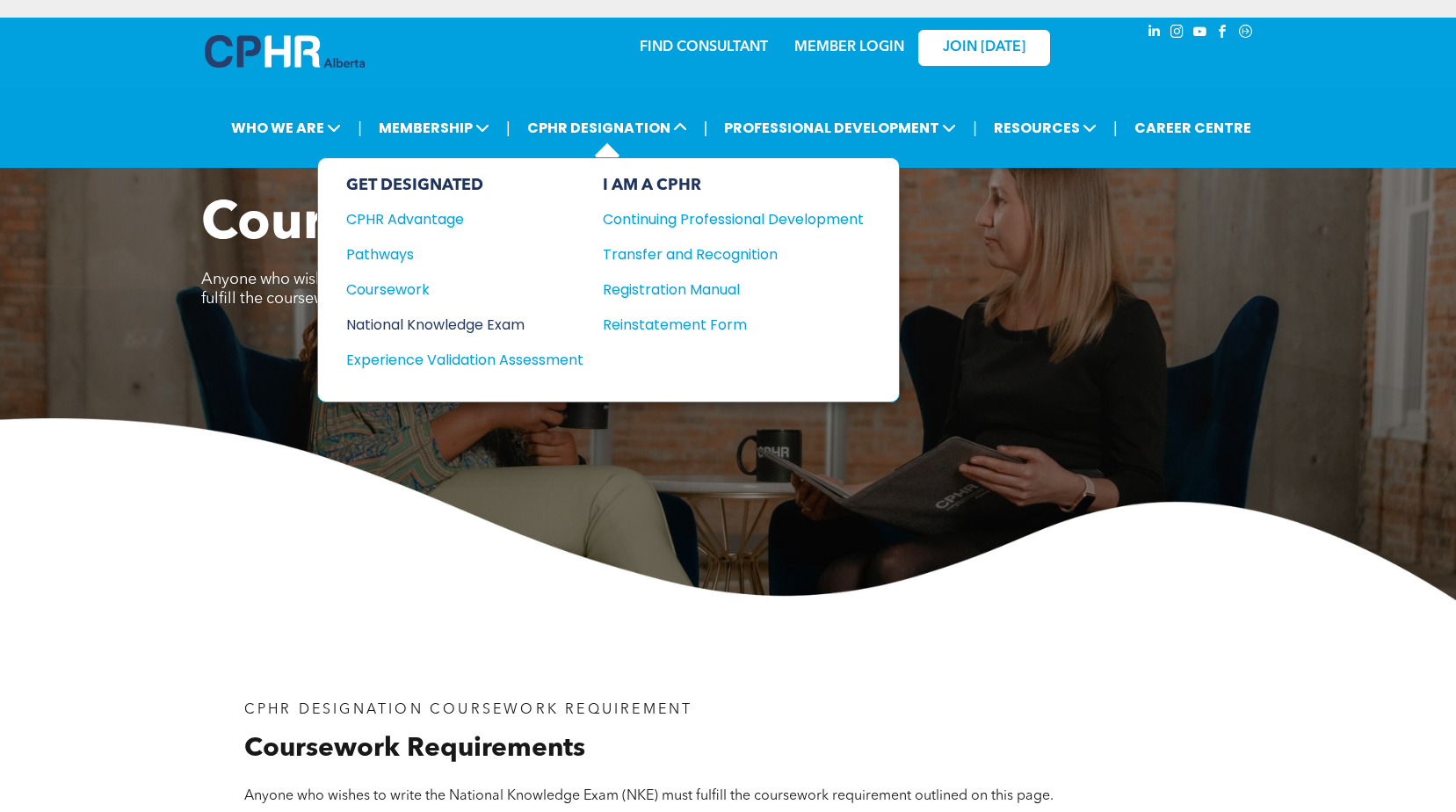
click at [406, 320] on div "National Knowledge Exam" at bounding box center [453, 324] width 214 height 22
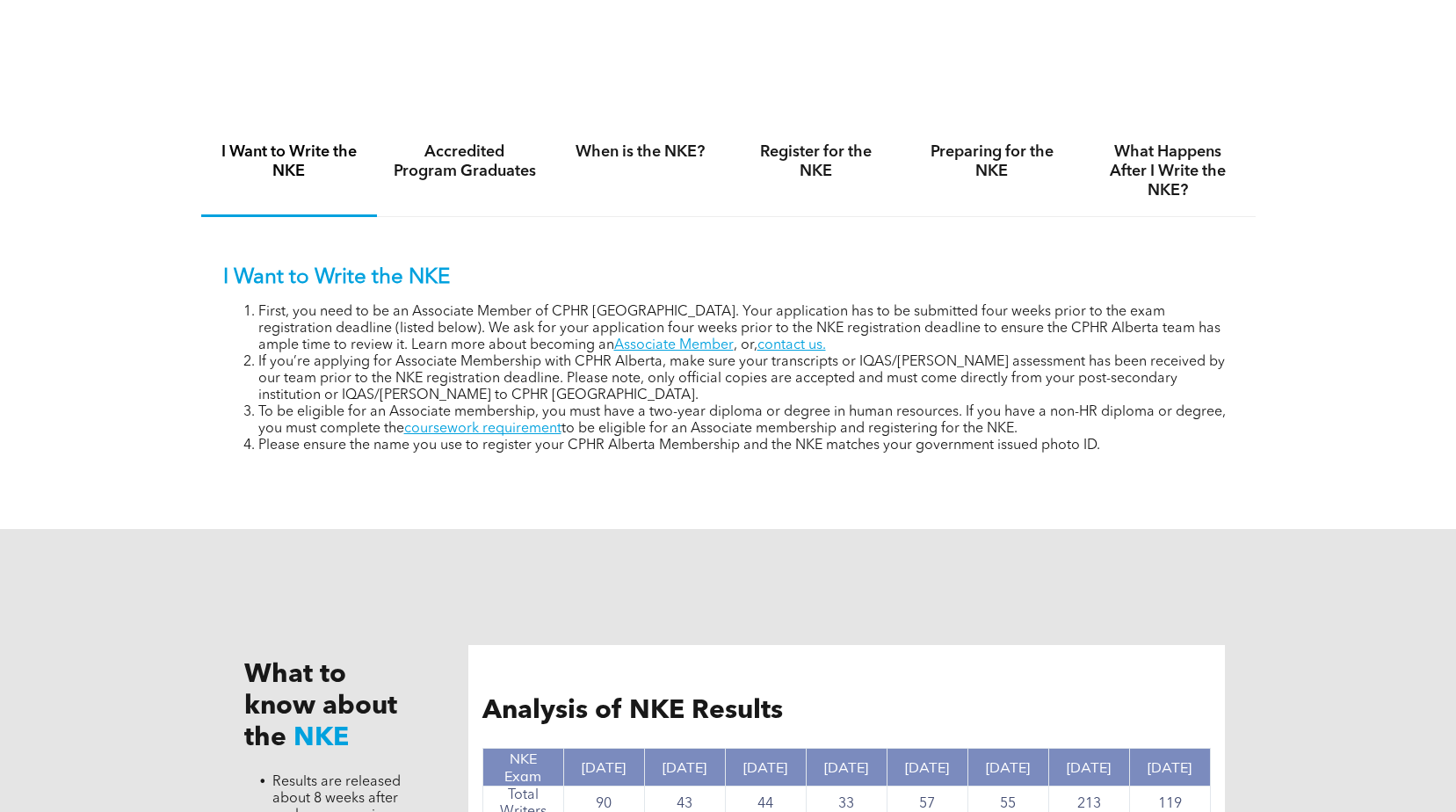
scroll to position [1055, 0]
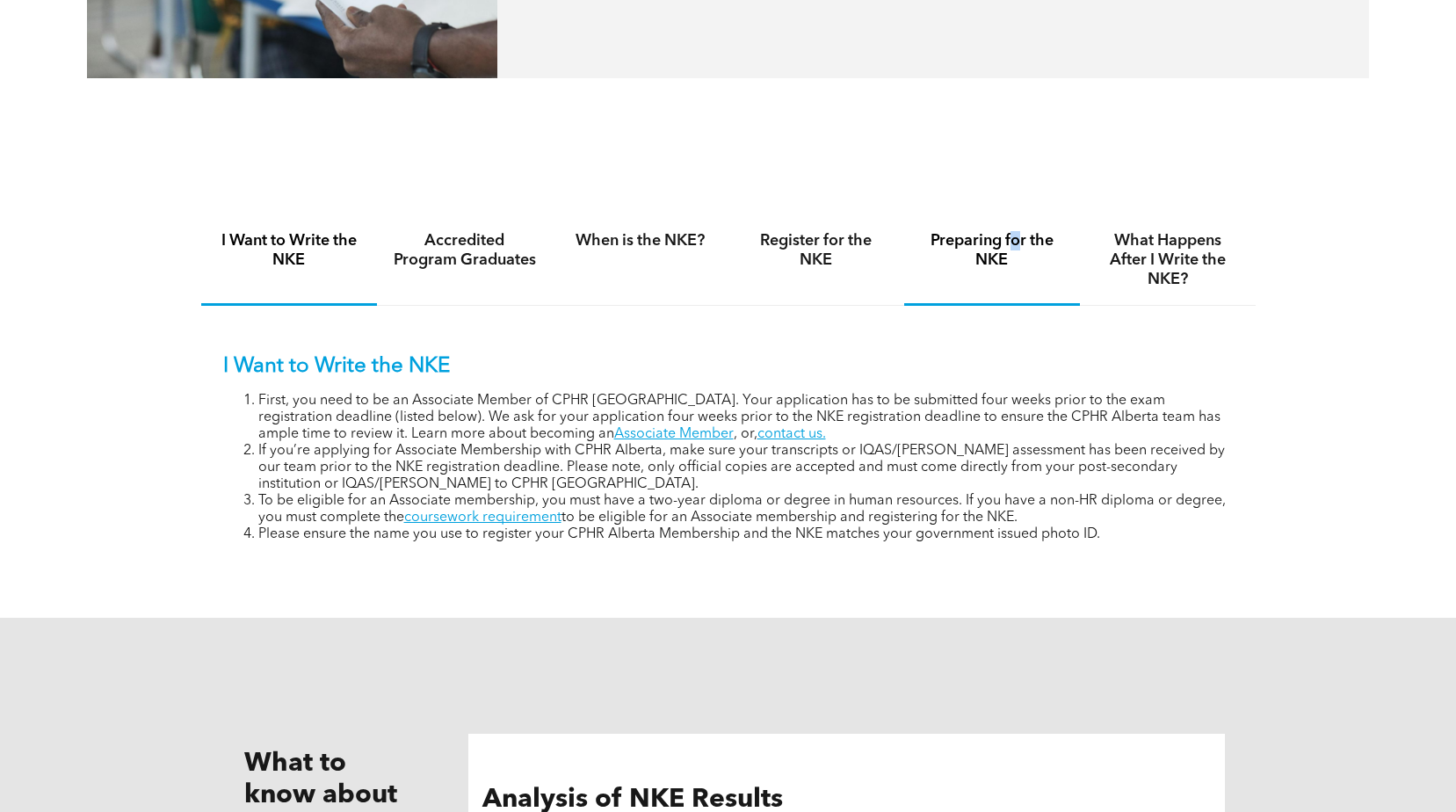
click at [1018, 242] on h4 "Preparing for the NKE" at bounding box center [992, 250] width 144 height 38
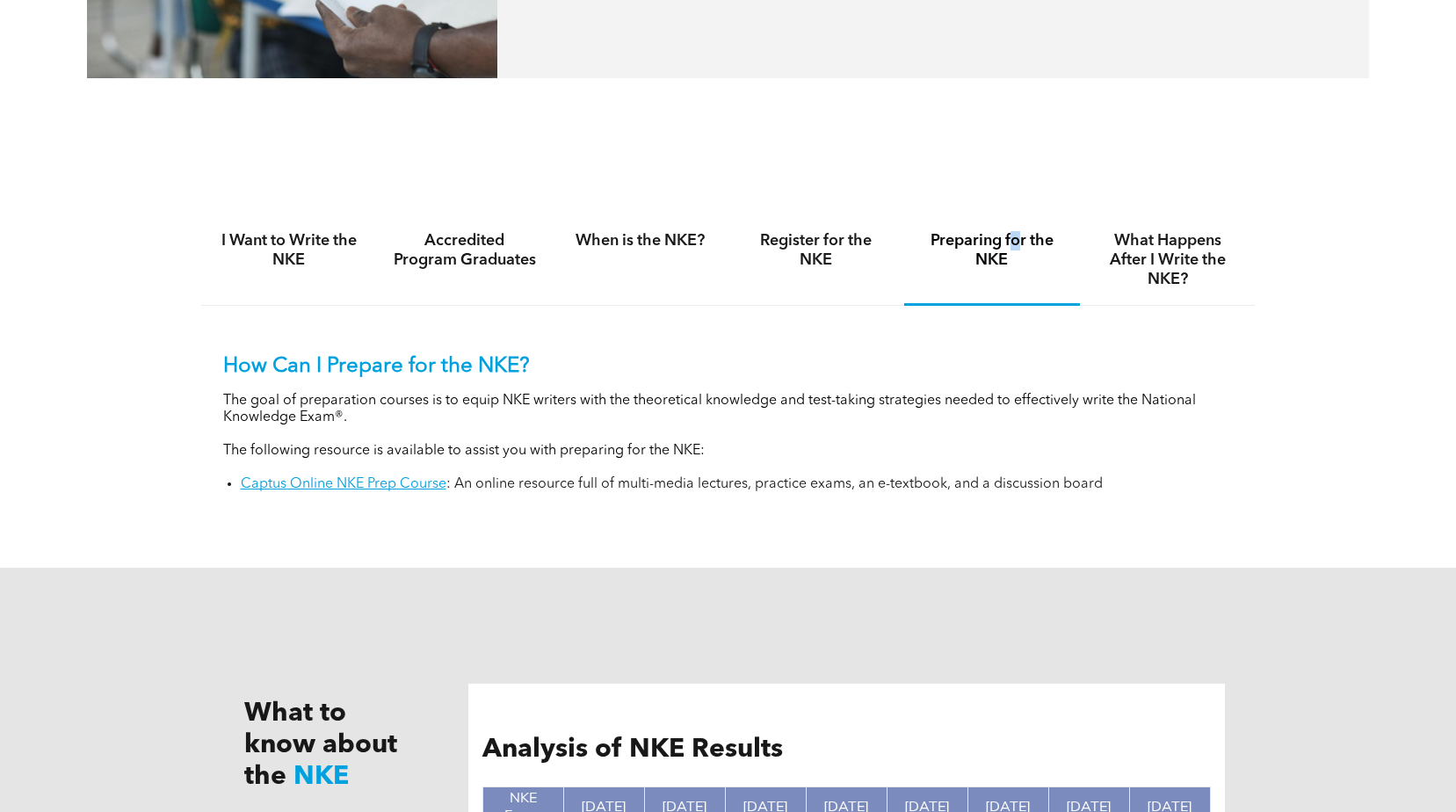
scroll to position [1143, 0]
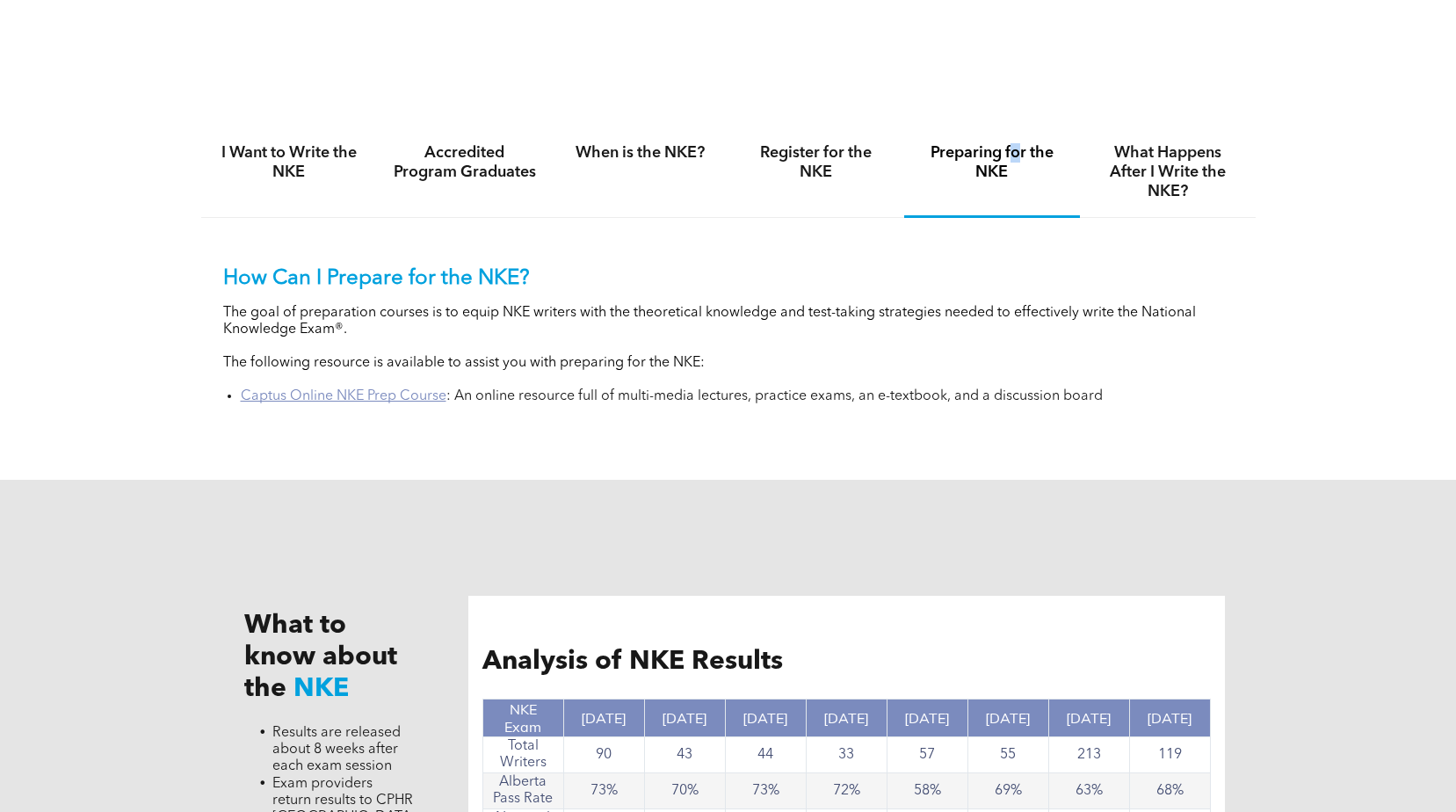
click at [425, 389] on link "Captus Online NKE Prep Course" at bounding box center [343, 395] width 206 height 14
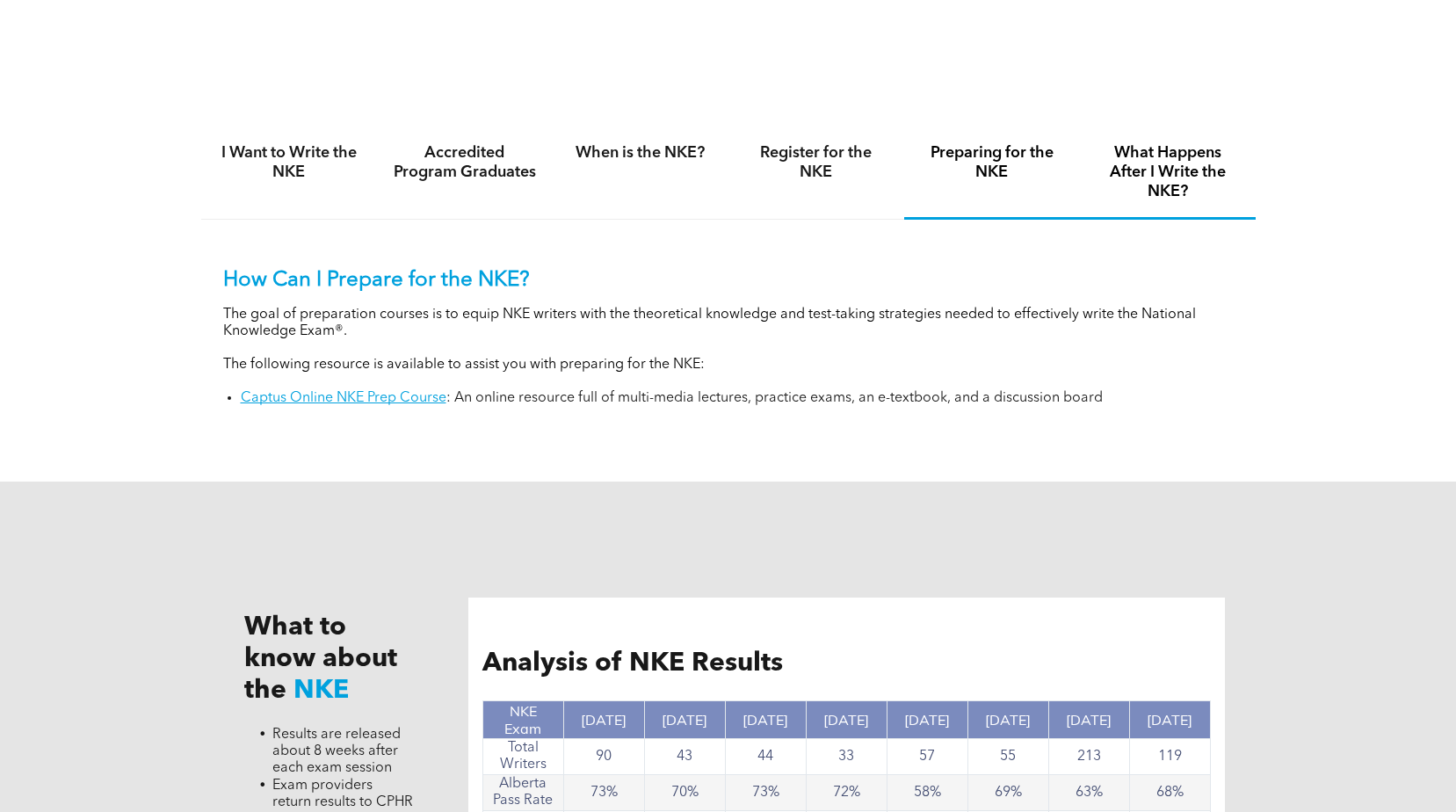
click at [1144, 193] on h4 "What Happens After I Write the NKE?" at bounding box center [1168, 172] width 144 height 58
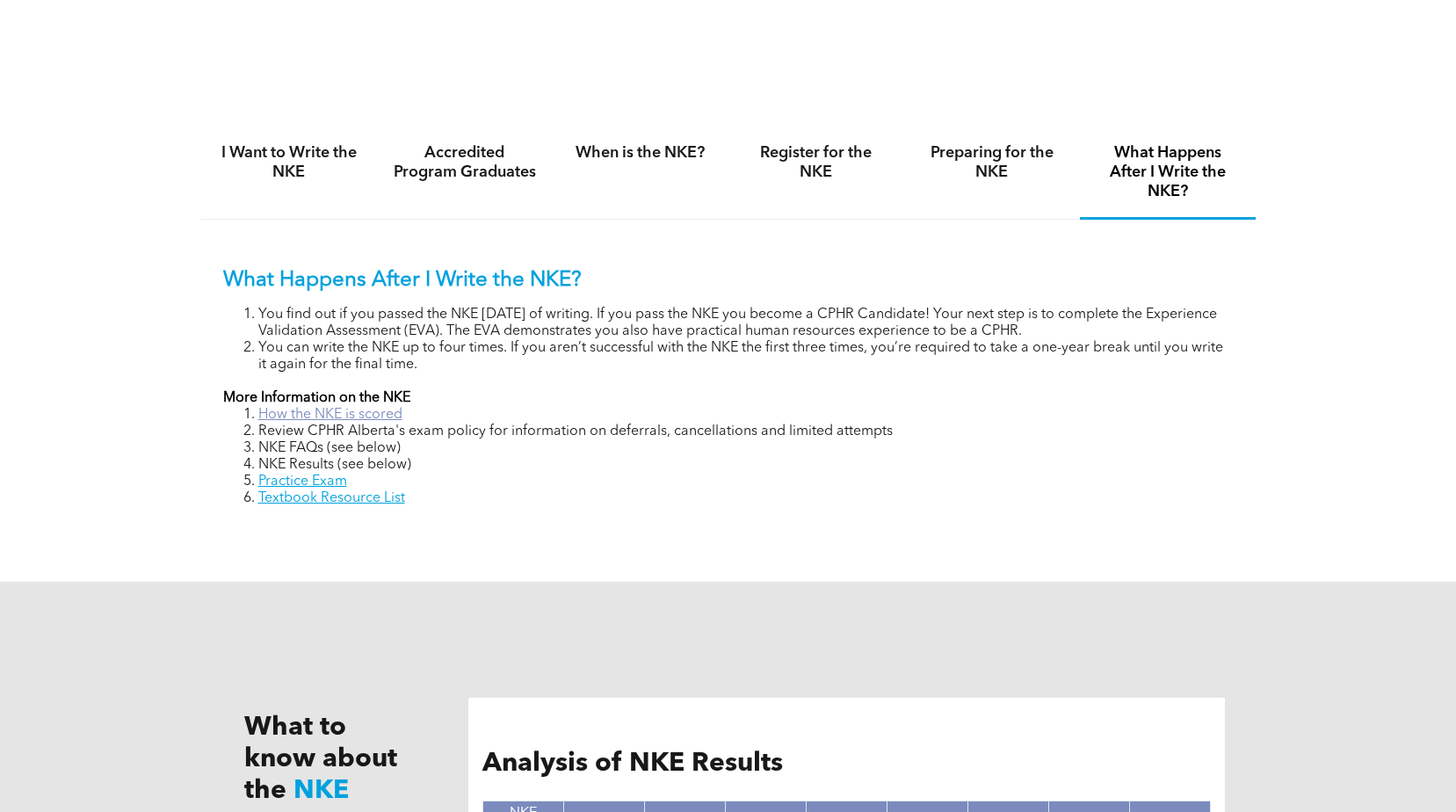
click at [385, 408] on link "How the NKE is scored" at bounding box center [331, 414] width 144 height 14
